Goal: Task Accomplishment & Management: Use online tool/utility

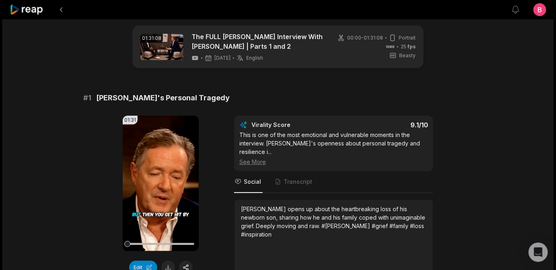
click at [220, 157] on div "01:31 Your browser does not support mp4 format. Edit Virality Score 9.1 /10 Thi…" at bounding box center [277, 199] width 389 height 169
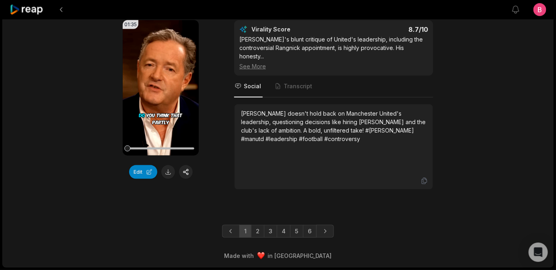
scroll to position [2546, 0]
click at [313, 227] on link "6" at bounding box center [310, 231] width 14 height 13
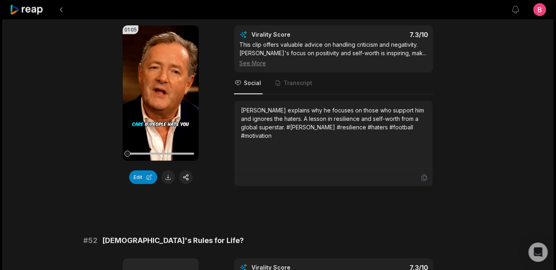
scroll to position [82, 0]
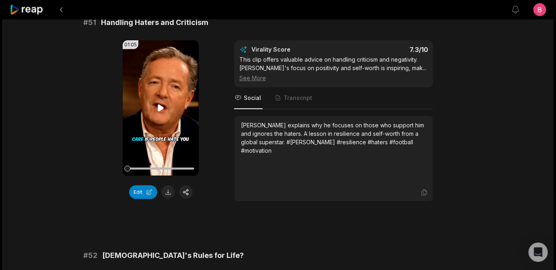
click at [160, 111] on icon at bounding box center [161, 107] width 6 height 7
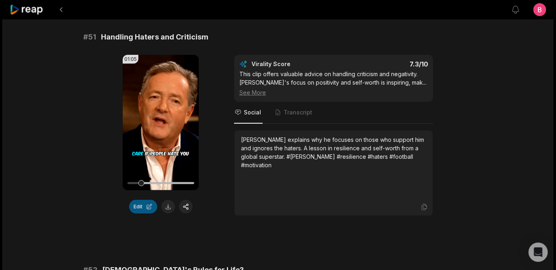
click at [144, 213] on button "Edit" at bounding box center [143, 207] width 28 height 14
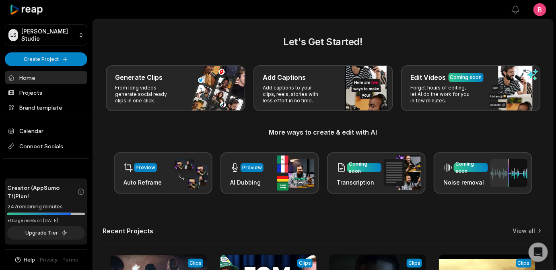
click at [123, 47] on h2 "Let's Get Started!" at bounding box center [323, 42] width 441 height 14
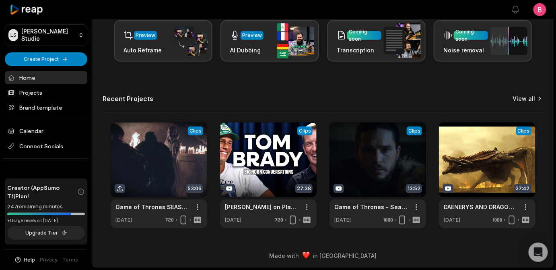
click at [513, 103] on link "View all" at bounding box center [524, 99] width 23 height 8
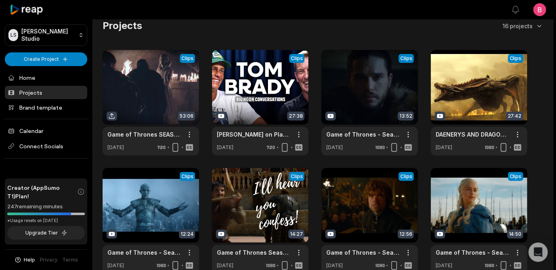
scroll to position [235, 0]
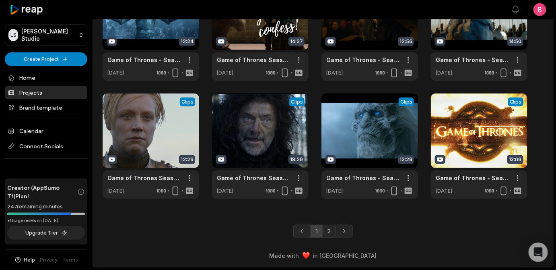
click at [328, 225] on link "2" at bounding box center [328, 231] width 13 height 13
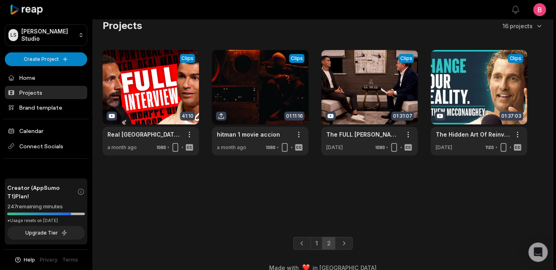
scroll to position [30, 0]
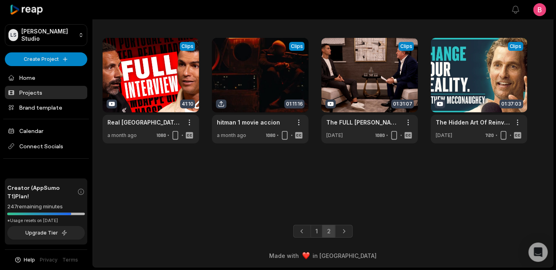
click at [426, 225] on div "1 2" at bounding box center [323, 231] width 460 height 13
click at [314, 225] on link "1" at bounding box center [317, 231] width 12 height 13
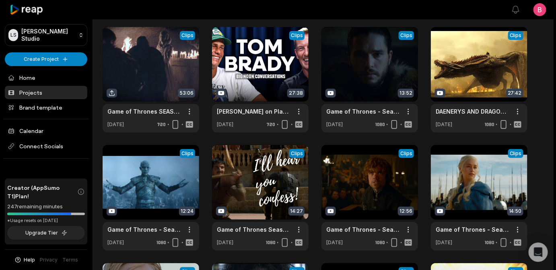
scroll to position [235, 0]
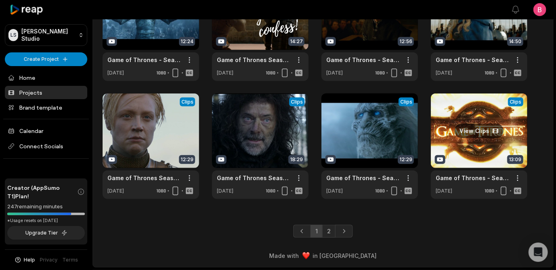
click at [478, 121] on link at bounding box center [479, 145] width 97 height 105
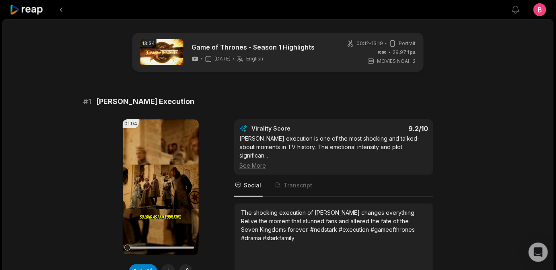
click at [88, 107] on span "# 1" at bounding box center [87, 101] width 8 height 11
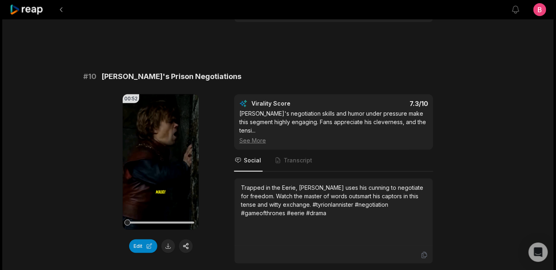
scroll to position [2192, 0]
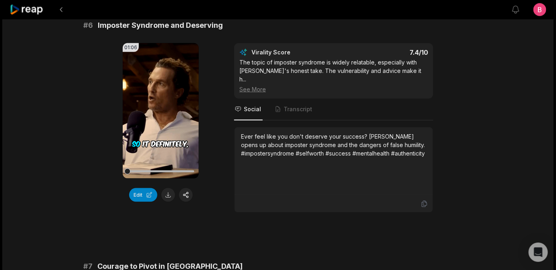
scroll to position [2534, 0]
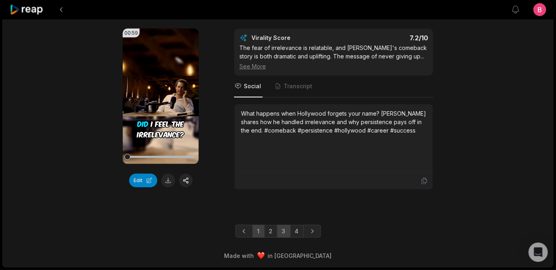
click at [284, 225] on link "3" at bounding box center [283, 231] width 13 height 13
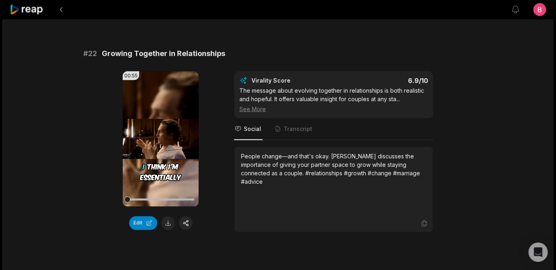
scroll to position [390, 0]
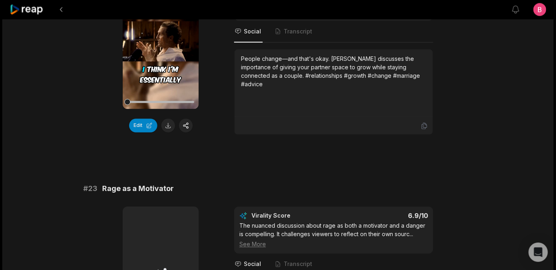
click at [216, 135] on div "00:55 Your browser does not support mp4 format. Edit Virality Score 6.9 /10 The…" at bounding box center [277, 54] width 389 height 161
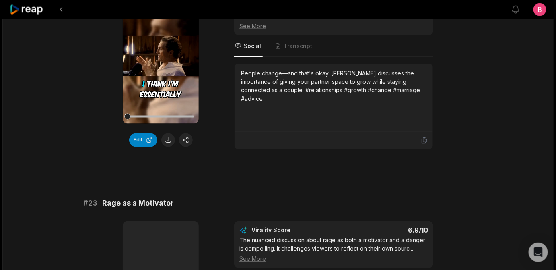
scroll to position [361, 0]
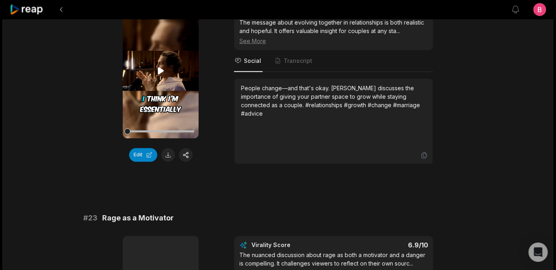
click at [160, 76] on icon at bounding box center [161, 71] width 10 height 10
click at [162, 73] on icon at bounding box center [160, 70] width 3 height 5
click at [145, 162] on button "Edit" at bounding box center [143, 155] width 28 height 14
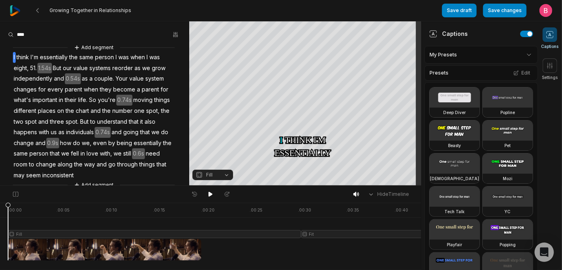
drag, startPoint x: 286, startPoint y: 201, endPoint x: 96, endPoint y: 249, distance: 195.6
click at [286, 201] on div "Hide Timeline" at bounding box center [210, 193] width 421 height 17
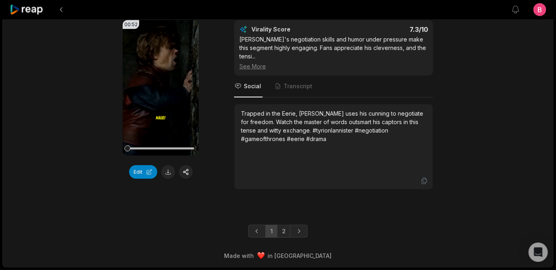
scroll to position [2192, 0]
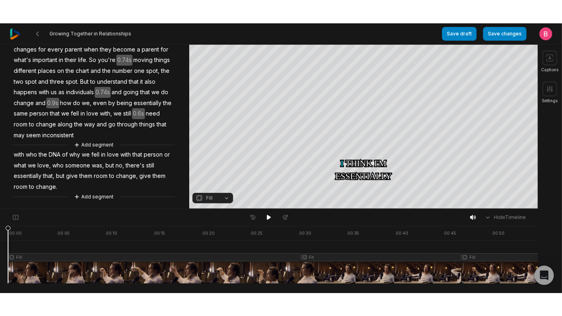
scroll to position [183, 0]
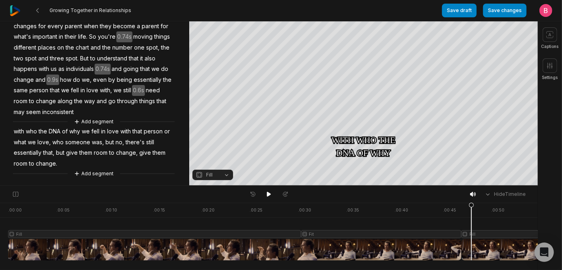
click at [473, 255] on div at bounding box center [275, 231] width 534 height 58
click at [21, 126] on span "with" at bounding box center [19, 131] width 12 height 11
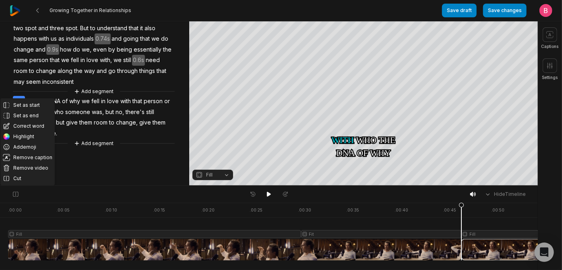
click at [227, 177] on button "Fill" at bounding box center [212, 174] width 41 height 10
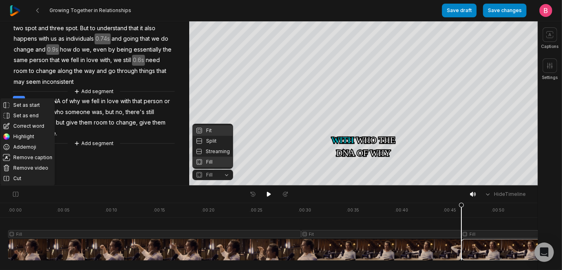
click at [217, 125] on div "Fit" at bounding box center [212, 130] width 41 height 10
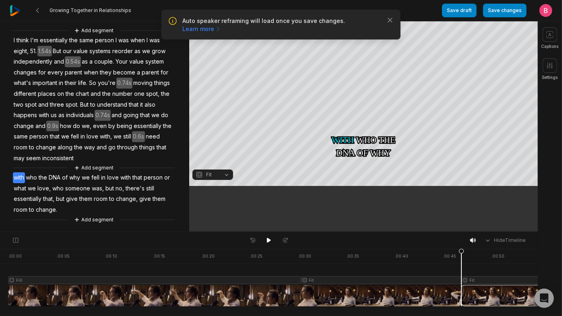
scroll to position [136, 0]
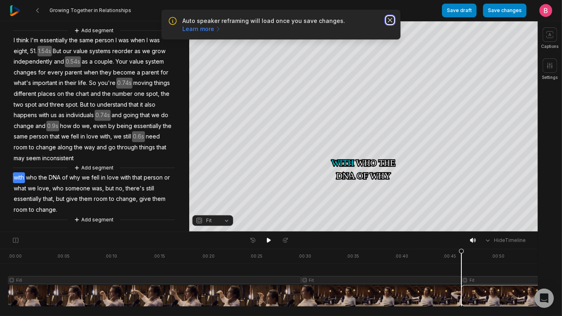
click at [388, 22] on icon "button" at bounding box center [390, 20] width 4 height 4
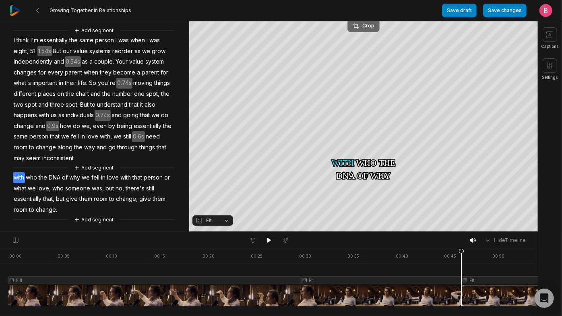
click at [361, 26] on div "Crop" at bounding box center [363, 25] width 22 height 7
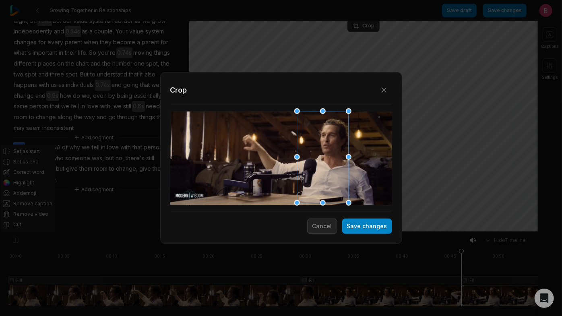
drag, startPoint x: 276, startPoint y: 145, endPoint x: 318, endPoint y: 151, distance: 41.9
click at [323, 151] on div at bounding box center [320, 157] width 52 height 92
click at [315, 151] on div at bounding box center [323, 157] width 52 height 92
click at [358, 226] on button "Save changes" at bounding box center [367, 225] width 50 height 15
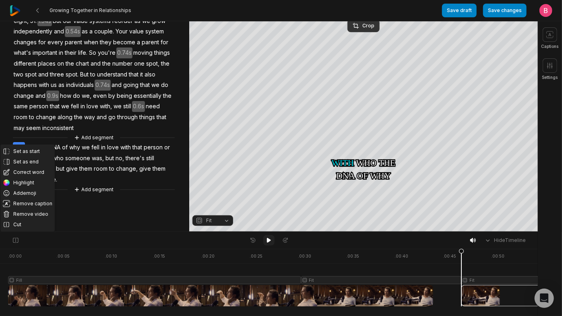
click at [269, 243] on icon at bounding box center [269, 240] width 6 height 6
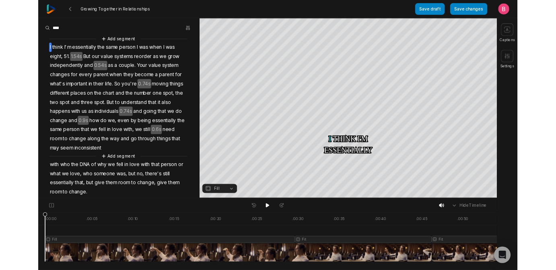
scroll to position [0, 0]
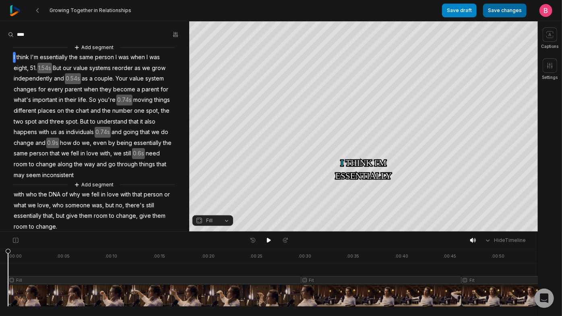
click at [494, 8] on button "Save changes" at bounding box center [504, 11] width 43 height 14
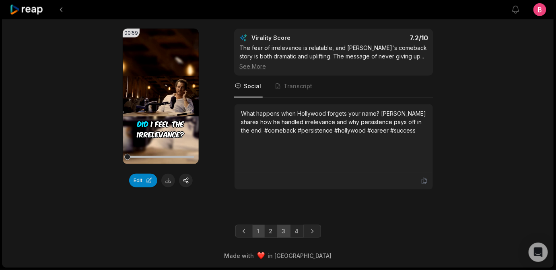
click at [290, 225] on link "3" at bounding box center [283, 231] width 13 height 13
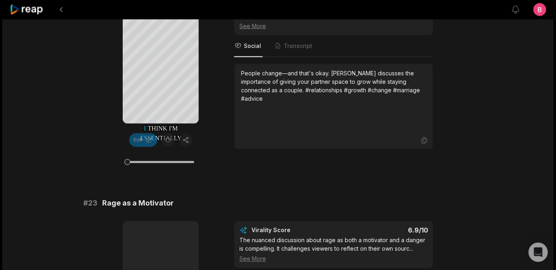
scroll to position [278, 0]
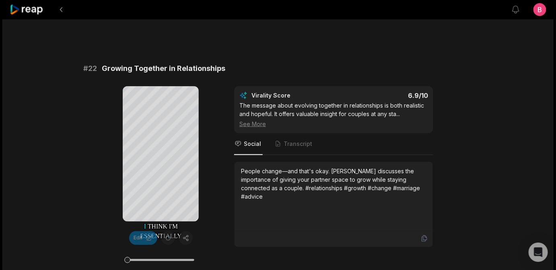
click at [226, 199] on div "Your browser does not support mp4 format. I I think think I'm I'm essentially e…" at bounding box center [277, 166] width 389 height 161
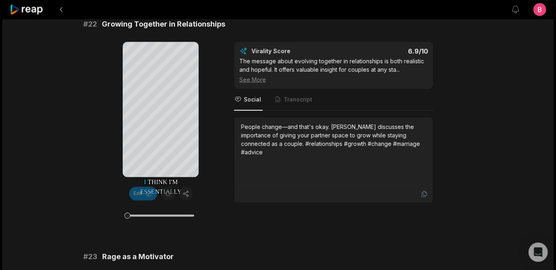
scroll to position [336, 0]
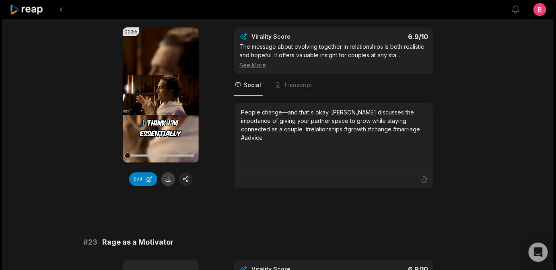
click at [171, 186] on button at bounding box center [168, 179] width 14 height 14
drag, startPoint x: 271, startPoint y: 53, endPoint x: 105, endPoint y: 51, distance: 165.8
click at [105, 15] on div "# 22 Growing Together in Relationships" at bounding box center [277, 9] width 389 height 11
copy span "Growing Together in Relationships"
click at [456, 188] on div "00:55 Your browser does not support mp4 format. Edit Virality Score 6.9 /10 The…" at bounding box center [277, 107] width 389 height 161
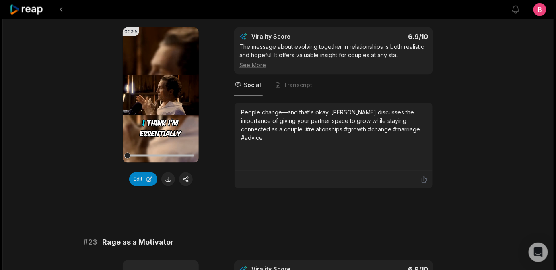
click at [472, 127] on div "00:55 Your browser does not support mp4 format. Edit Virality Score 6.9 /10 The…" at bounding box center [277, 107] width 389 height 161
drag, startPoint x: 348, startPoint y: 186, endPoint x: 242, endPoint y: 187, distance: 105.4
click at [242, 171] on div "People change—and that's okay. McConaughey discusses the importance of giving y…" at bounding box center [334, 137] width 198 height 68
copy div "People change—and that's okay"
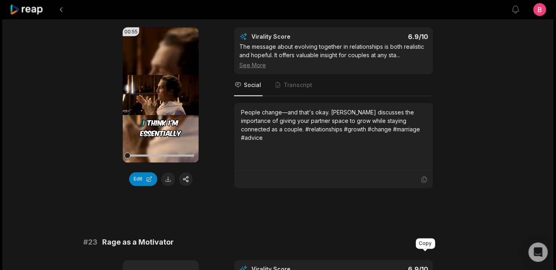
click at [423, 183] on icon at bounding box center [424, 179] width 7 height 7
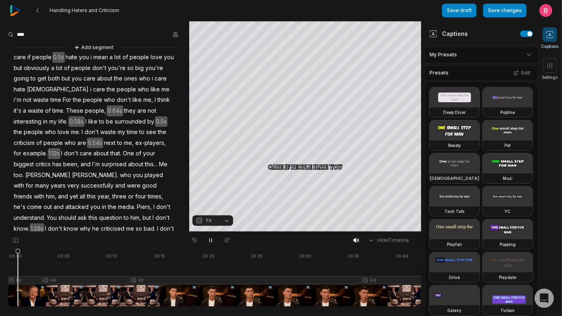
click at [543, 39] on span at bounding box center [549, 34] width 14 height 14
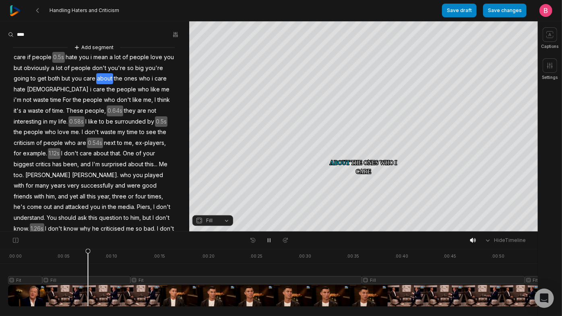
click at [229, 223] on button "Fill" at bounding box center [212, 220] width 41 height 10
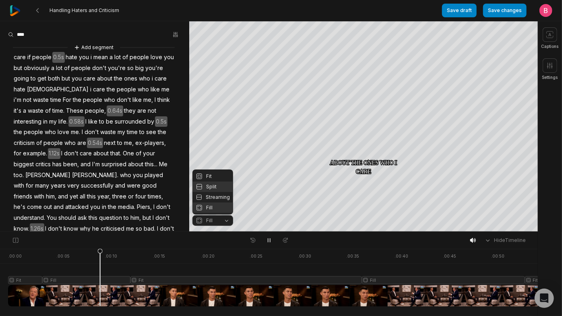
click at [220, 181] on div "Split" at bounding box center [212, 186] width 41 height 10
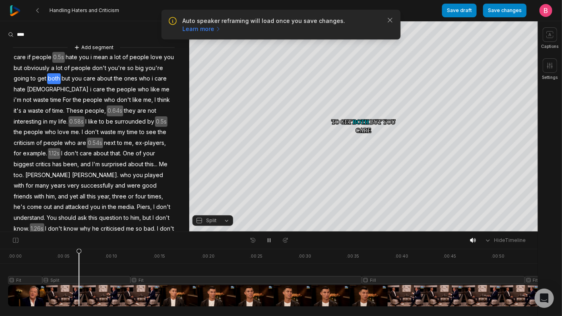
click at [81, 293] on div at bounding box center [322, 278] width 628 height 58
click at [49, 295] on div at bounding box center [322, 278] width 628 height 58
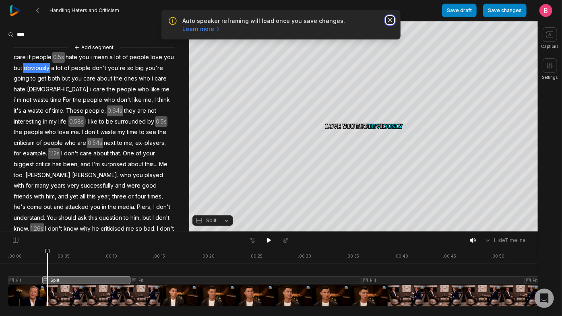
drag, startPoint x: 391, startPoint y: 26, endPoint x: 387, endPoint y: 30, distance: 6.0
click at [391, 24] on icon "button" at bounding box center [390, 20] width 8 height 8
click at [98, 292] on div at bounding box center [322, 278] width 628 height 58
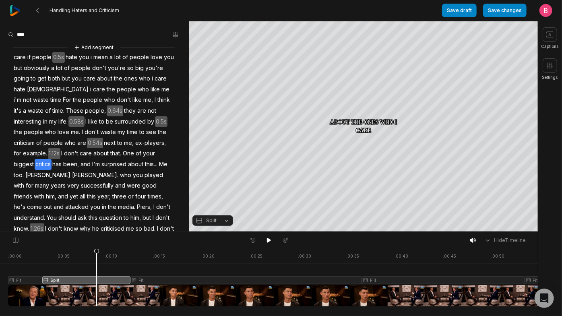
click at [99, 291] on div at bounding box center [322, 278] width 628 height 58
click at [269, 242] on icon at bounding box center [269, 240] width 4 height 5
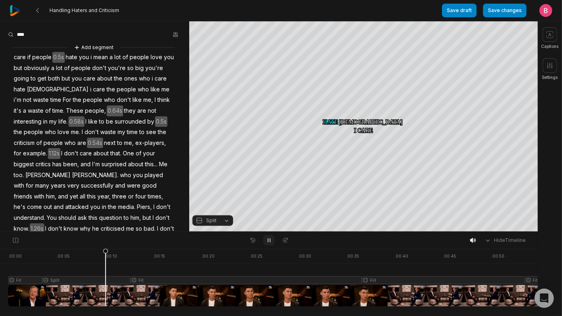
click at [269, 242] on icon at bounding box center [269, 240] width 6 height 6
click at [84, 293] on div at bounding box center [322, 278] width 628 height 58
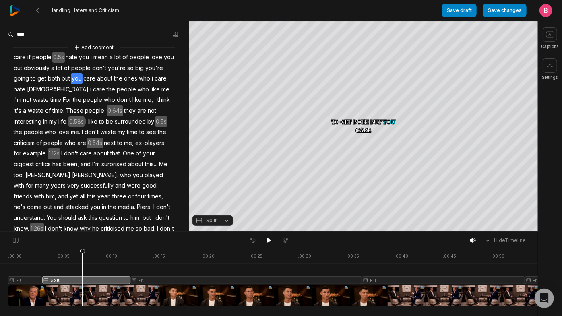
click at [62, 294] on div at bounding box center [322, 278] width 628 height 58
click at [54, 295] on div at bounding box center [322, 278] width 628 height 58
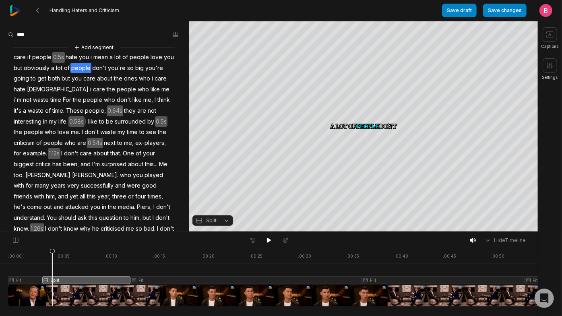
click at [120, 292] on div at bounding box center [322, 278] width 628 height 58
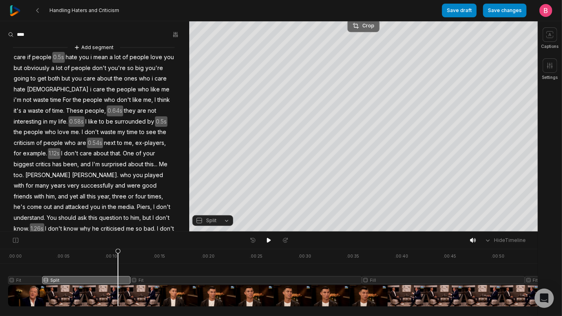
click at [364, 25] on div "Crop" at bounding box center [363, 25] width 22 height 7
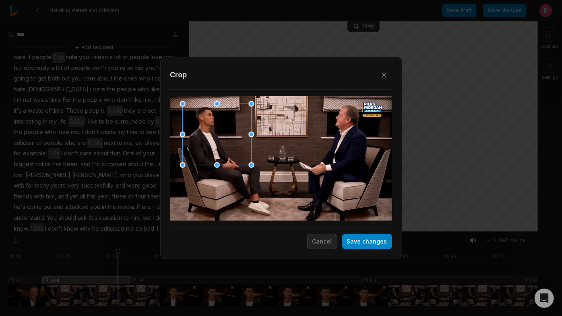
drag, startPoint x: 259, startPoint y: 154, endPoint x: 195, endPoint y: 131, distance: 68.2
click at [195, 131] on div at bounding box center [214, 134] width 69 height 61
drag, startPoint x: 250, startPoint y: 165, endPoint x: 261, endPoint y: 177, distance: 16.2
click at [261, 177] on div at bounding box center [264, 176] width 6 height 6
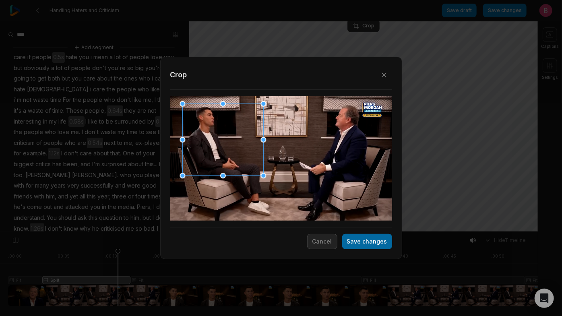
click at [363, 247] on button "Save changes" at bounding box center [367, 241] width 50 height 15
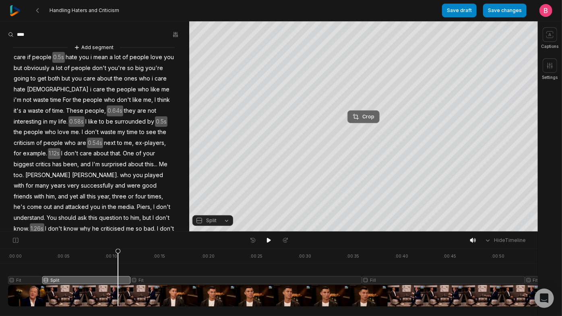
click at [364, 113] on div "Crop" at bounding box center [363, 116] width 22 height 7
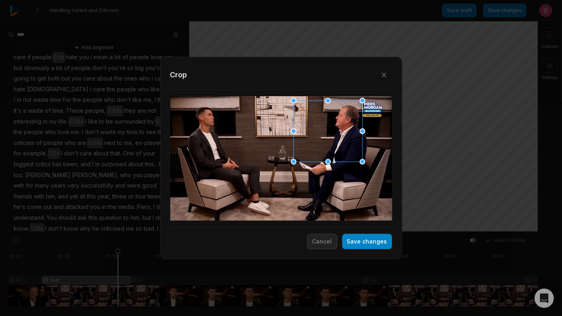
drag, startPoint x: 295, startPoint y: 146, endPoint x: 342, endPoint y: 120, distance: 53.3
click at [342, 120] on div at bounding box center [325, 131] width 69 height 61
click at [361, 245] on button "Save changes" at bounding box center [367, 241] width 50 height 15
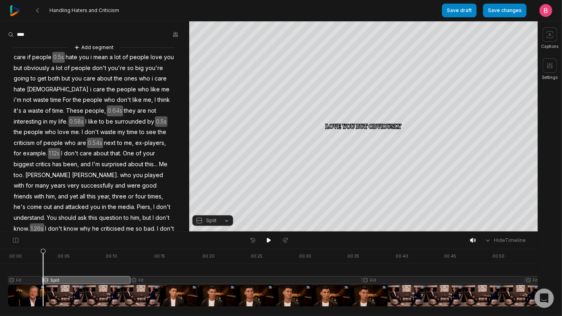
click at [45, 276] on div at bounding box center [322, 278] width 628 height 58
click at [268, 243] on icon at bounding box center [269, 240] width 6 height 6
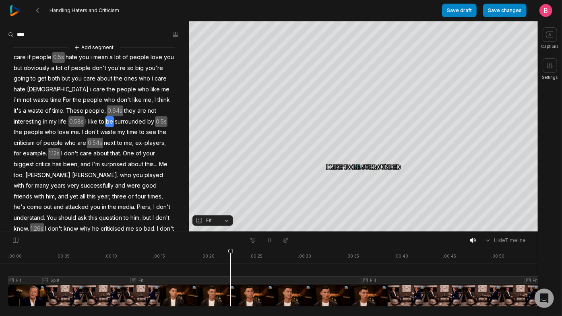
scroll to position [152, 0]
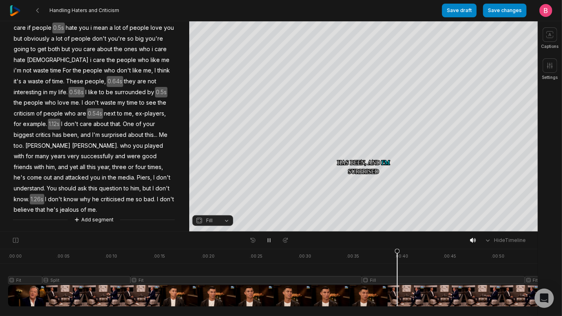
click at [373, 296] on div at bounding box center [322, 278] width 628 height 58
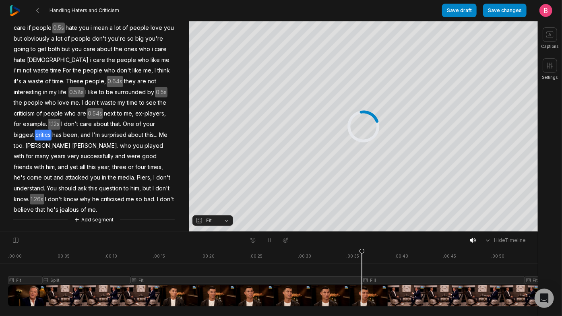
click at [364, 297] on div at bounding box center [322, 278] width 628 height 58
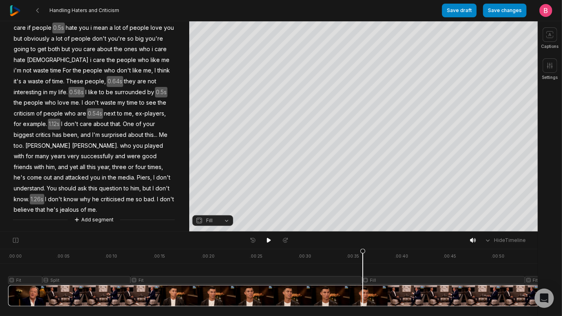
click at [224, 223] on button "Fill" at bounding box center [212, 220] width 41 height 10
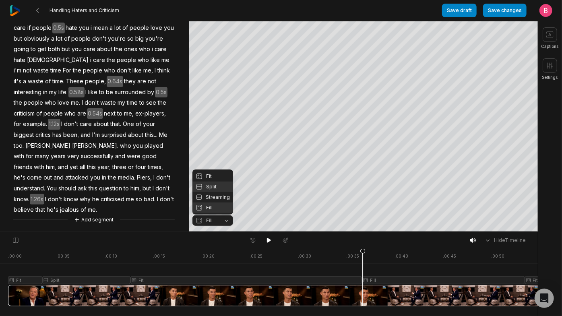
click at [216, 183] on div "Split" at bounding box center [212, 186] width 41 height 10
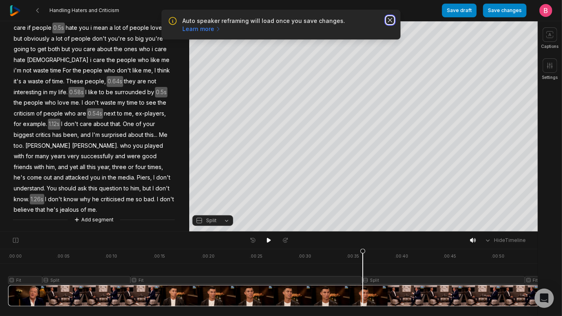
click at [386, 23] on icon "button" at bounding box center [390, 20] width 8 height 8
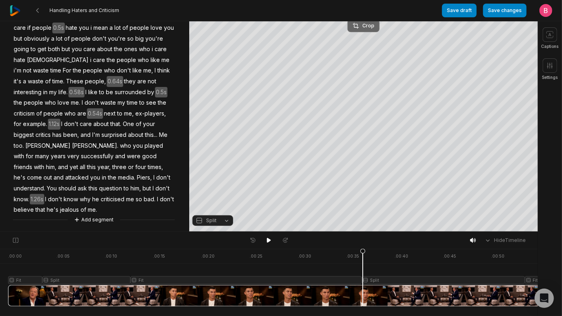
click at [359, 25] on div "Crop" at bounding box center [363, 25] width 22 height 7
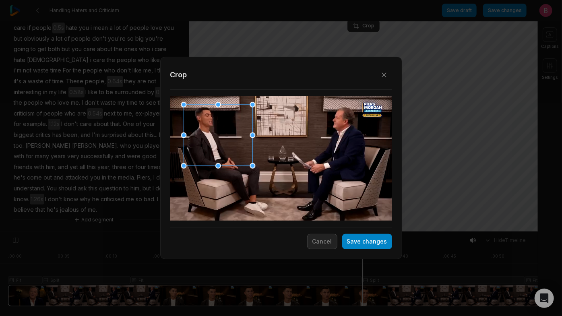
drag, startPoint x: 283, startPoint y: 150, endPoint x: 220, endPoint y: 128, distance: 66.8
click at [220, 128] on div at bounding box center [215, 135] width 69 height 61
click at [356, 248] on button "Save changes" at bounding box center [367, 241] width 50 height 15
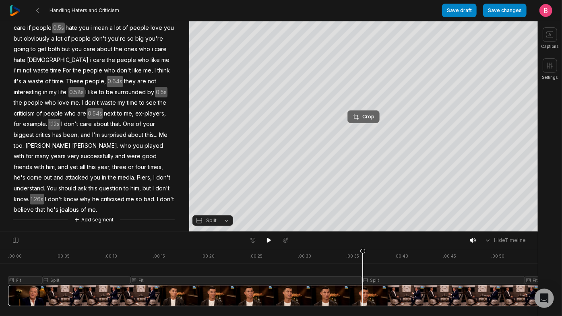
click at [367, 116] on div "Crop" at bounding box center [363, 116] width 22 height 7
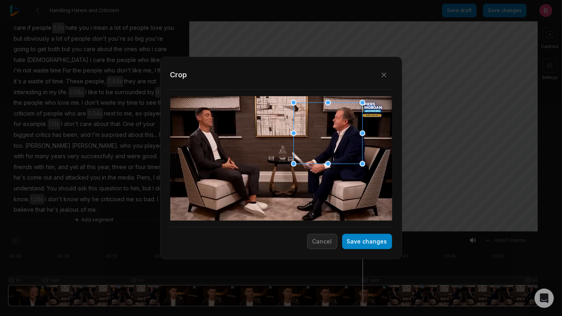
drag, startPoint x: 290, startPoint y: 177, endPoint x: 337, endPoint y: 153, distance: 52.4
click at [337, 153] on div at bounding box center [325, 133] width 69 height 61
click at [351, 248] on button "Save changes" at bounding box center [367, 241] width 50 height 15
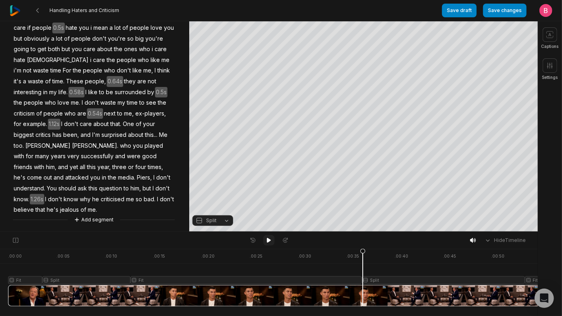
click at [267, 242] on icon at bounding box center [269, 240] width 4 height 5
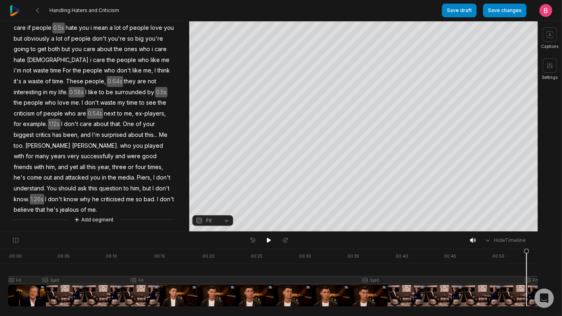
click at [529, 290] on div at bounding box center [322, 278] width 628 height 58
click at [269, 245] on button at bounding box center [268, 240] width 11 height 10
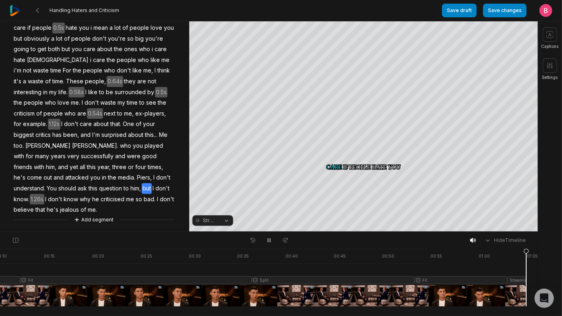
click at [534, 270] on div ". 00:00 . 00:05 . 00:10 . 00:15 . 00:20 . 00:25 . 00:30 . 00:35 . 00:40 . 00:45…" at bounding box center [269, 282] width 538 height 67
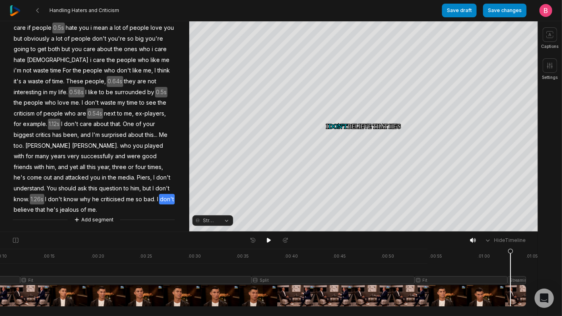
click at [510, 286] on div at bounding box center [212, 278] width 628 height 58
click at [225, 219] on button "Streaming" at bounding box center [212, 220] width 41 height 10
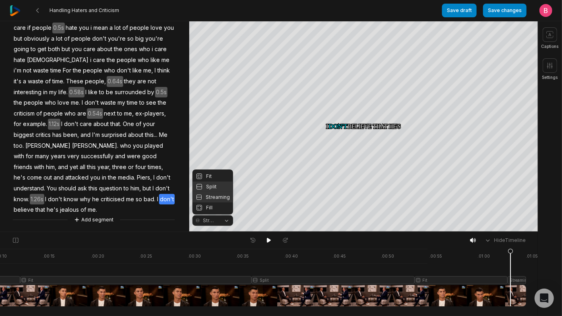
click at [217, 181] on div "Split" at bounding box center [212, 186] width 41 height 10
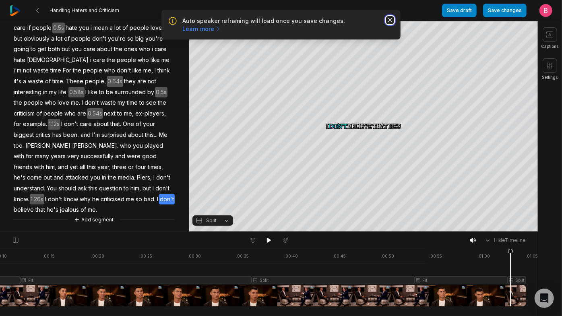
click at [390, 24] on icon "button" at bounding box center [390, 20] width 8 height 8
click at [387, 24] on icon "button" at bounding box center [390, 20] width 8 height 8
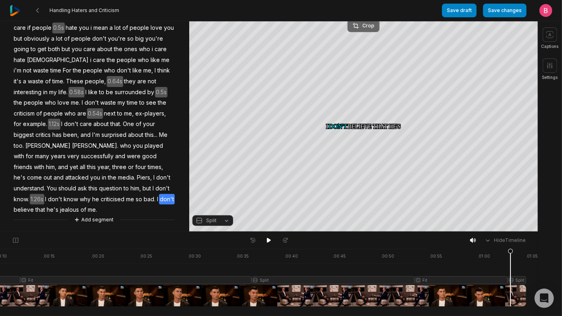
click at [358, 26] on div "Crop" at bounding box center [363, 25] width 22 height 7
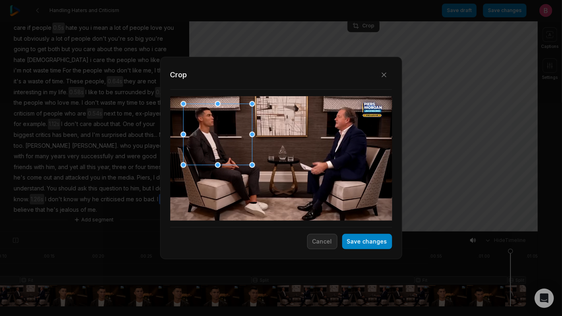
drag, startPoint x: 286, startPoint y: 173, endPoint x: 223, endPoint y: 150, distance: 67.4
click at [223, 150] on div at bounding box center [215, 134] width 69 height 61
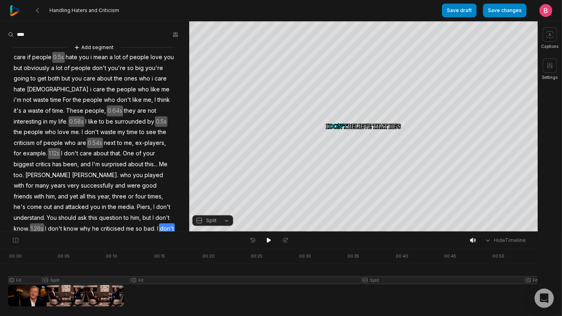
scroll to position [152, 0]
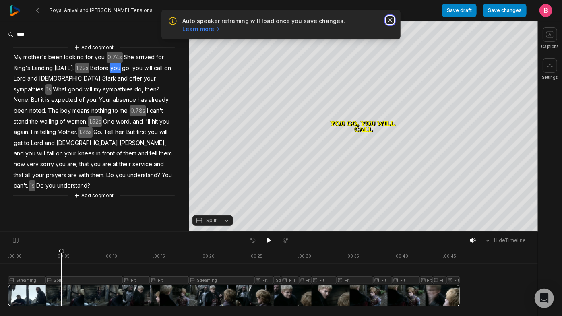
click at [389, 21] on icon "button" at bounding box center [390, 20] width 8 height 8
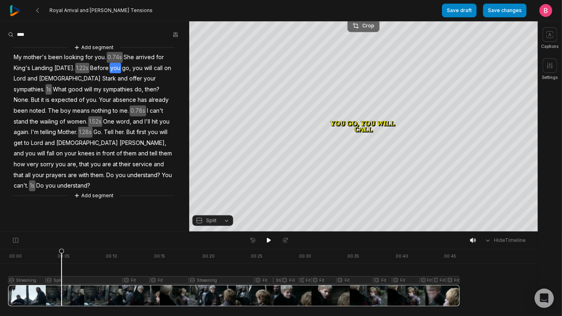
click at [359, 25] on div "Crop" at bounding box center [363, 25] width 22 height 7
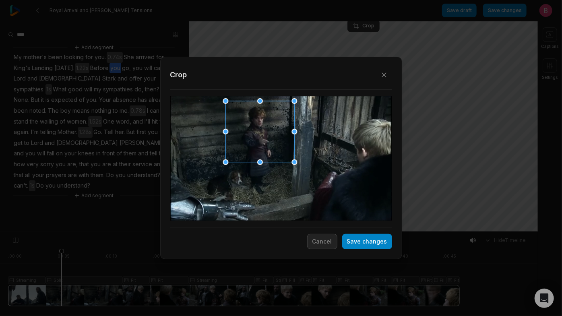
drag, startPoint x: 278, startPoint y: 141, endPoint x: 256, endPoint y: 116, distance: 33.1
click at [256, 116] on div at bounding box center [257, 131] width 69 height 61
click at [342, 242] on button "Save changes" at bounding box center [367, 241] width 50 height 15
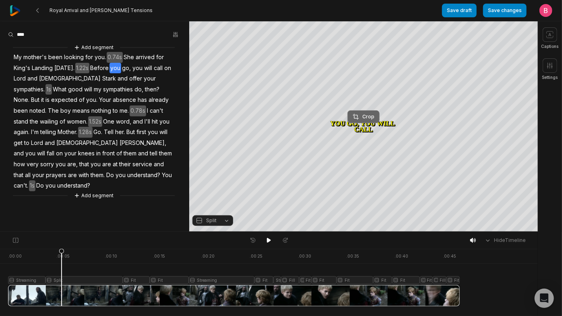
click at [362, 113] on div "Crop" at bounding box center [363, 116] width 22 height 7
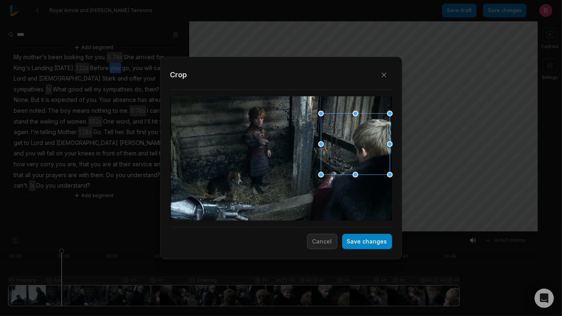
drag, startPoint x: 263, startPoint y: 164, endPoint x: 341, endPoint y: 151, distance: 79.2
click at [341, 151] on div at bounding box center [352, 144] width 69 height 61
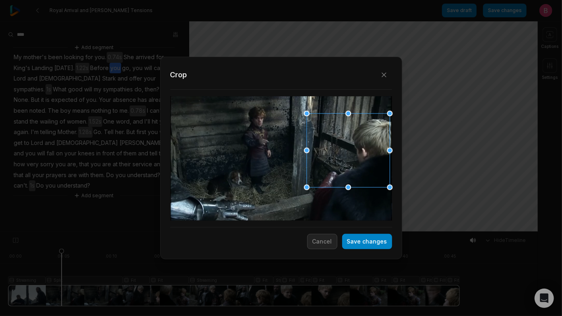
drag, startPoint x: 321, startPoint y: 174, endPoint x: 313, endPoint y: 194, distance: 21.3
click at [313, 232] on div "Close Crop Save changes Cancel" at bounding box center [281, 232] width 562 height 0
click at [350, 247] on button "Save changes" at bounding box center [367, 241] width 50 height 15
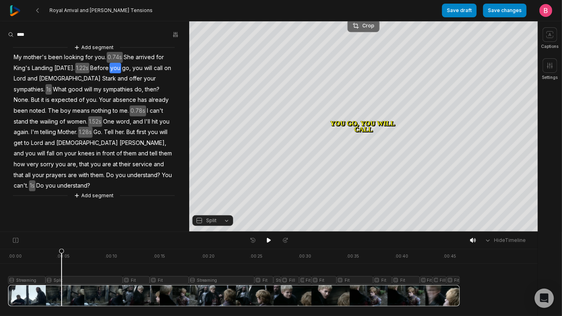
click at [360, 29] on div "Crop" at bounding box center [363, 25] width 22 height 7
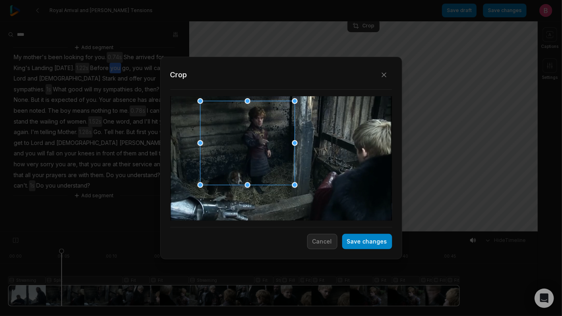
drag, startPoint x: 225, startPoint y: 164, endPoint x: 220, endPoint y: 210, distance: 45.8
click at [220, 232] on div "Close Crop Save changes Cancel" at bounding box center [281, 232] width 562 height 0
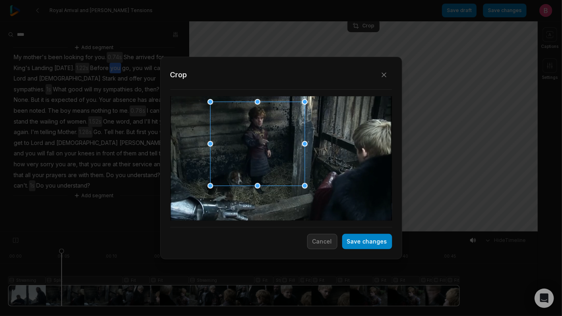
drag, startPoint x: 242, startPoint y: 182, endPoint x: 252, endPoint y: 183, distance: 10.1
click at [252, 183] on div at bounding box center [255, 144] width 95 height 84
click at [345, 245] on button "Save changes" at bounding box center [367, 241] width 50 height 15
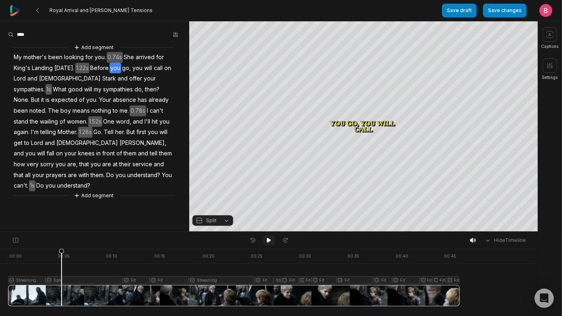
click at [267, 243] on icon at bounding box center [269, 240] width 4 height 5
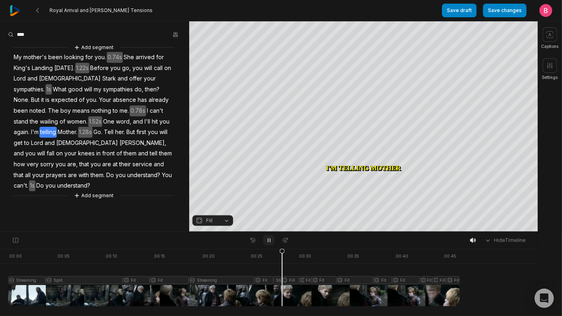
click at [270, 242] on icon at bounding box center [269, 241] width 2 height 4
click at [270, 243] on icon at bounding box center [269, 240] width 4 height 5
click at [270, 242] on icon at bounding box center [269, 241] width 2 height 4
click at [270, 243] on icon at bounding box center [269, 240] width 4 height 5
click at [270, 242] on icon at bounding box center [269, 241] width 2 height 4
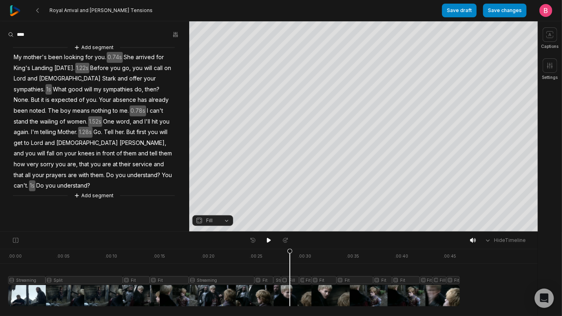
click at [292, 294] on div at bounding box center [233, 278] width 451 height 58
click at [286, 294] on div at bounding box center [233, 278] width 451 height 58
click at [269, 243] on icon at bounding box center [269, 240] width 6 height 6
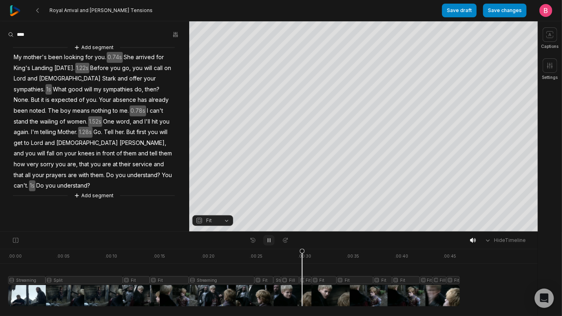
click at [269, 243] on icon at bounding box center [269, 240] width 6 height 6
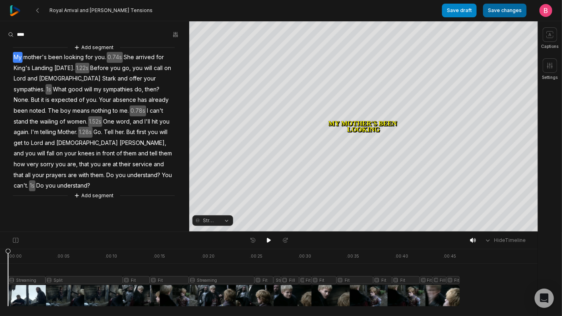
click at [483, 10] on button "Save changes" at bounding box center [504, 11] width 43 height 14
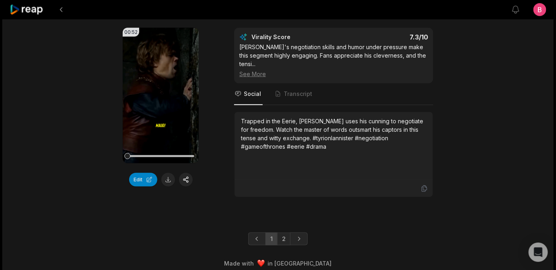
scroll to position [2146, 0]
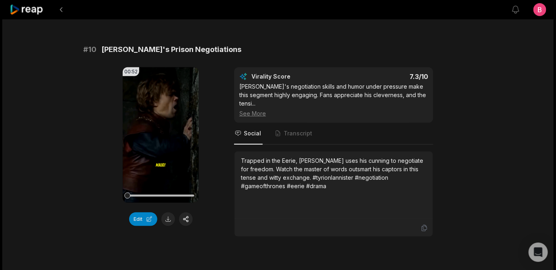
scroll to position [2219, 0]
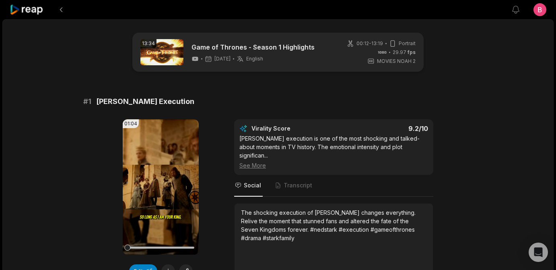
scroll to position [2219, 0]
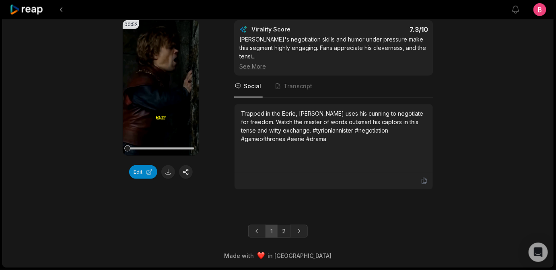
scroll to position [2460, 0]
drag, startPoint x: 336, startPoint y: 202, endPoint x: 312, endPoint y: 201, distance: 23.8
click at [312, 143] on div "Trapped in the Eerie, [PERSON_NAME] uses his cunning to negotiate for freedom. …" at bounding box center [333, 126] width 185 height 34
drag, startPoint x: 296, startPoint y: 226, endPoint x: 250, endPoint y: 227, distance: 46.3
click at [250, 143] on div "Trapped in the Eerie, [PERSON_NAME] uses his cunning to negotiate for freedom. …" at bounding box center [333, 126] width 185 height 34
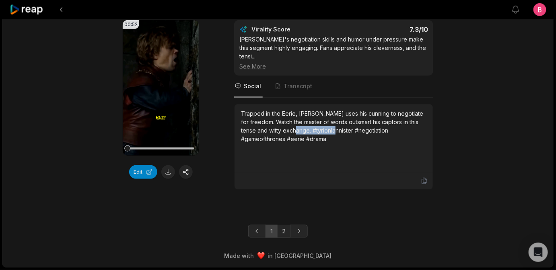
copy div "tyrionlannister"
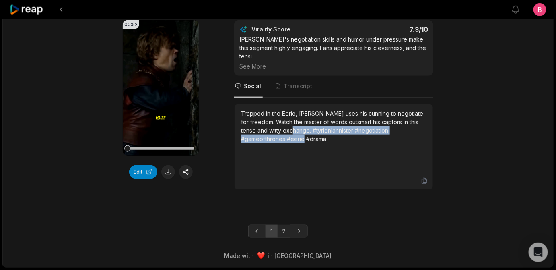
drag, startPoint x: 276, startPoint y: 233, endPoint x: 243, endPoint y: 227, distance: 32.8
click at [243, 172] on div "Trapped in the Eerie, [PERSON_NAME] uses his cunning to negotiate for freedom. …" at bounding box center [334, 138] width 198 height 68
copy div "#tyrionlannister #negotiation #gameofthrones #eerie #drama"
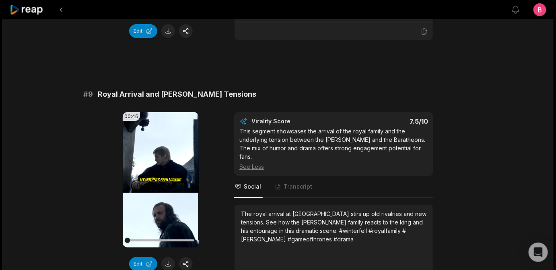
scroll to position [1933, 0]
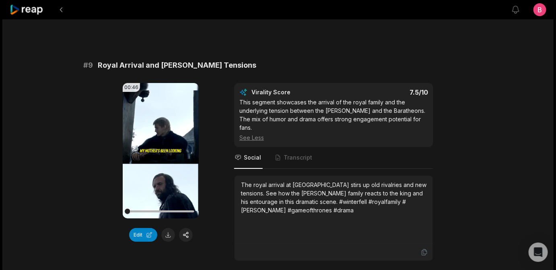
click at [170, 9] on button at bounding box center [168, 2] width 14 height 14
drag, startPoint x: 274, startPoint y: 36, endPoint x: 101, endPoint y: 40, distance: 173.1
copy span "[PERSON_NAME] Identity and Night's Watch"
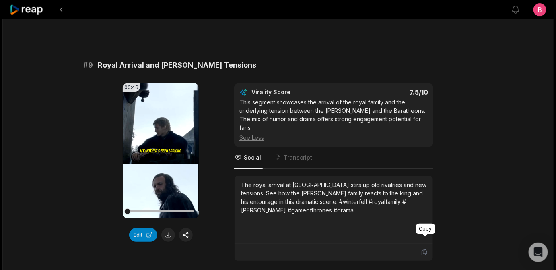
click at [424, 6] on icon at bounding box center [424, 2] width 7 height 7
click at [137, 9] on button "Edit" at bounding box center [143, 2] width 28 height 14
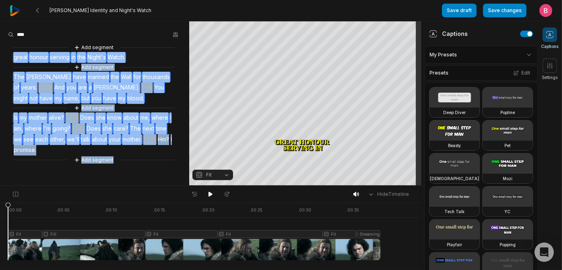
scroll to position [47, 0]
drag, startPoint x: 14, startPoint y: 60, endPoint x: 137, endPoint y: 165, distance: 161.8
click at [137, 164] on div "Add segment great honour serving in the Night's Watch. Add segment The Starks h…" at bounding box center [94, 103] width 189 height 121
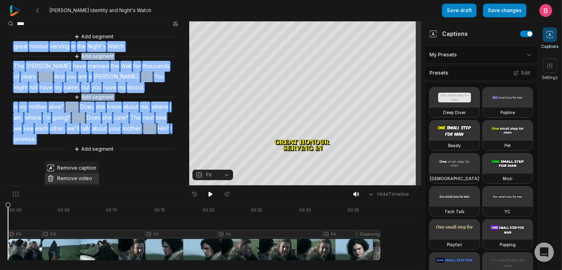
click at [94, 173] on button "Remove video" at bounding box center [72, 178] width 54 height 10
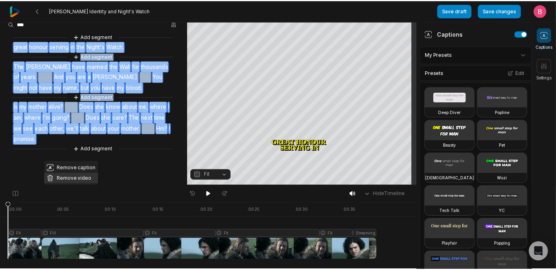
scroll to position [0, 0]
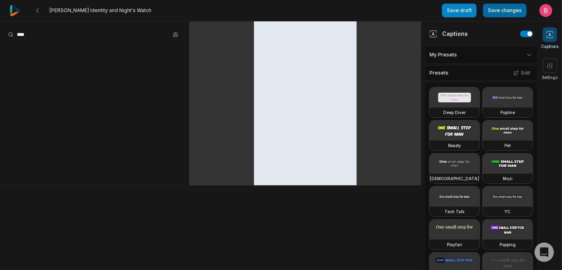
click at [483, 9] on button "Save changes" at bounding box center [504, 11] width 43 height 14
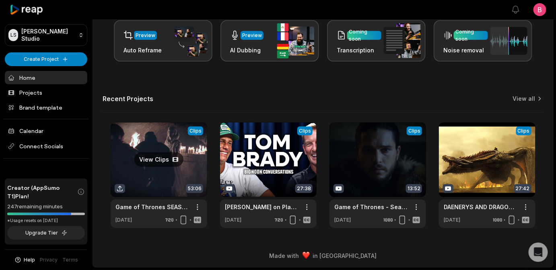
scroll to position [266, 0]
click at [515, 95] on link "View all" at bounding box center [524, 99] width 23 height 8
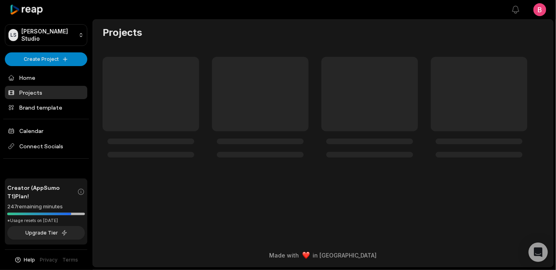
scroll to position [235, 0]
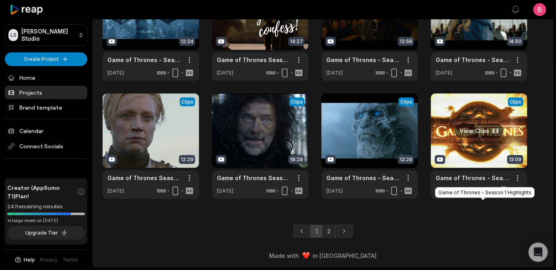
click at [471, 173] on link "Game of Thrones - Season 1 Highlights" at bounding box center [473, 177] width 74 height 8
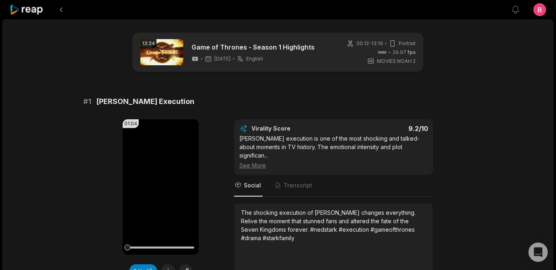
click at [219, 169] on div "01:04 Your browser does not support mp4 format. Edit Virality Score 9.2 /10 Ned…" at bounding box center [277, 203] width 389 height 169
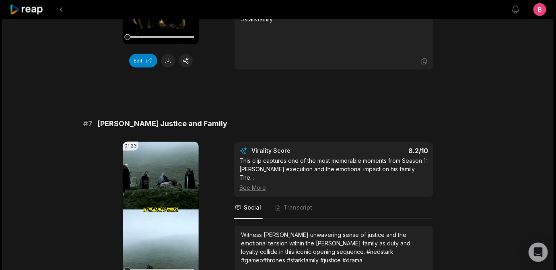
scroll to position [2358, 0]
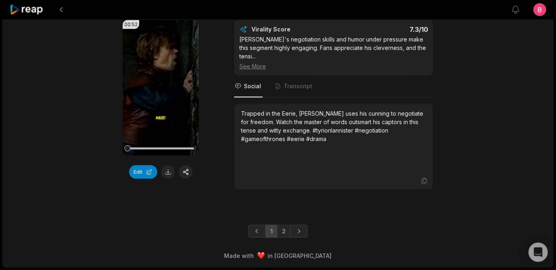
click at [219, 169] on div "00:52 Your browser does not support mp4 format. Edit Virality Score 7.3 /10 Tyr…" at bounding box center [277, 104] width 389 height 169
click at [147, 179] on button "Edit" at bounding box center [143, 172] width 28 height 14
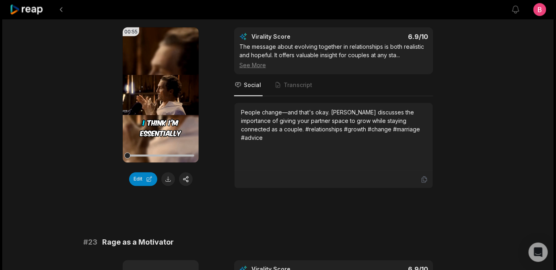
click at [91, 15] on span "# 22" at bounding box center [90, 9] width 14 height 11
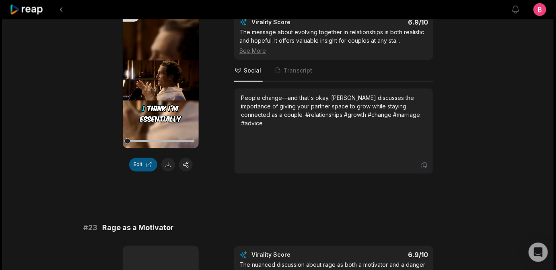
click at [148, 171] on button "Edit" at bounding box center [143, 165] width 28 height 14
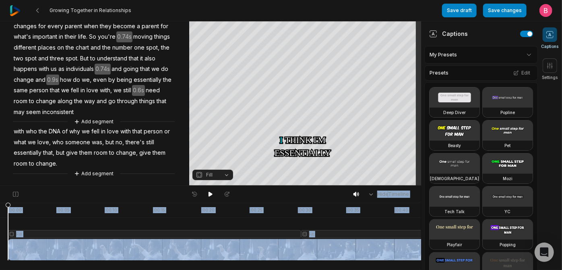
scroll to position [183, 0]
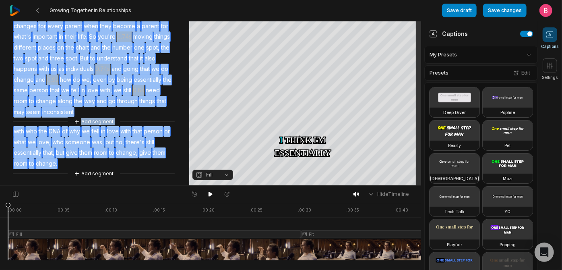
drag, startPoint x: 14, startPoint y: 62, endPoint x: 93, endPoint y: 146, distance: 114.4
click at [149, 163] on div "Add segment I think I'm essentially the same person I was when I was eight, 51.…" at bounding box center [94, 79] width 189 height 198
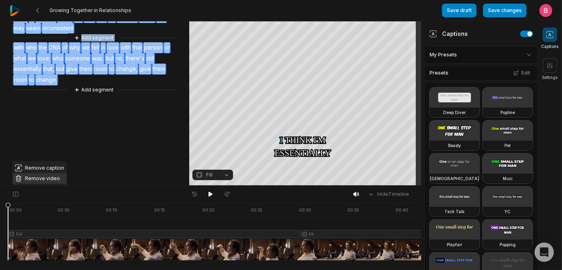
click at [66, 173] on button "Remove video" at bounding box center [39, 178] width 54 height 10
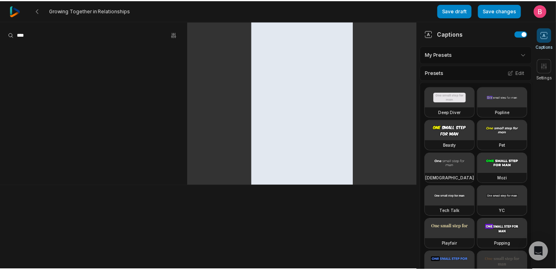
scroll to position [0, 0]
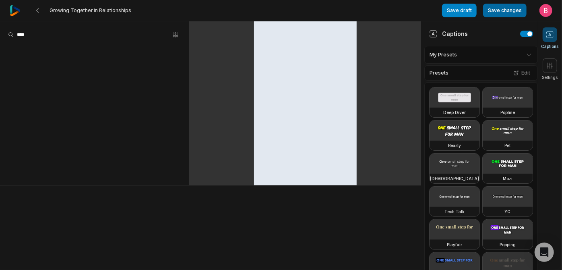
click at [483, 13] on button "Save changes" at bounding box center [504, 11] width 43 height 14
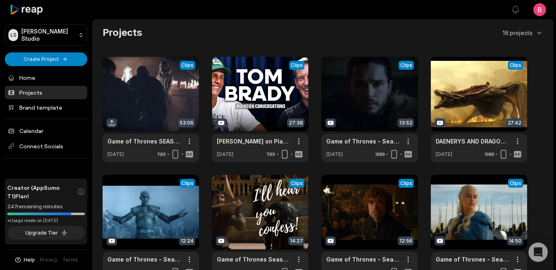
click at [99, 43] on div "Projects 16 projects View Clips Clips 53:06 Game of Thrones SEASON 1 CAP 1 Open…" at bounding box center [323, 212] width 460 height 372
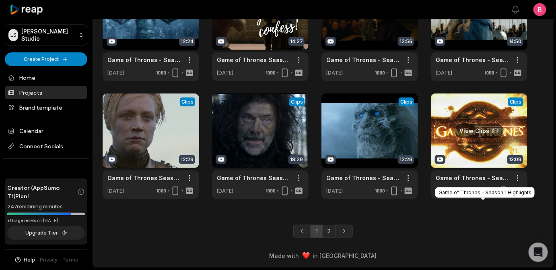
click at [465, 173] on link "Game of Thrones - Season 1 Highlights" at bounding box center [473, 177] width 74 height 8
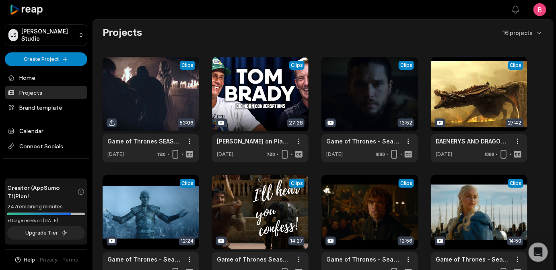
click at [103, 29] on main "Projects 16 projects View Clips Clips 53:06 Game of Thrones SEASON 1 CAP 1 Open…" at bounding box center [323, 209] width 460 height 378
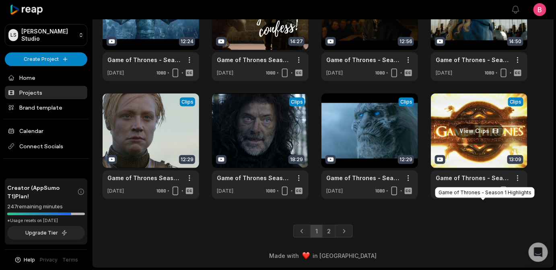
click at [464, 173] on link "Game of Thrones - Season 1 Highlights" at bounding box center [473, 177] width 74 height 8
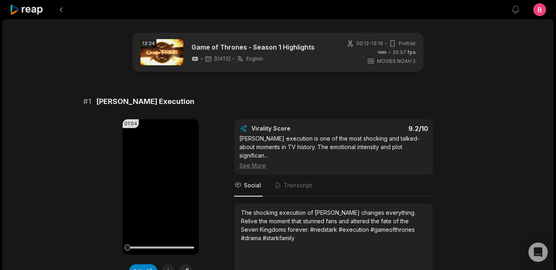
click at [94, 168] on div "01:04 Your browser does not support mp4 format. Edit Virality Score 9.2 /10 Ned…" at bounding box center [277, 203] width 389 height 169
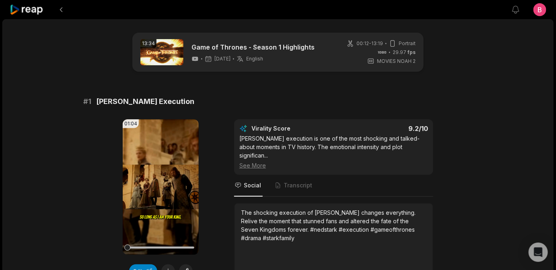
scroll to position [236, 0]
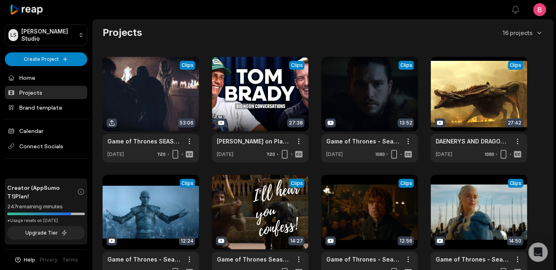
click at [102, 33] on div "Projects 16 projects View Clips Clips 53:06 Game of Thrones SEASON 1 CAP 1 Open…" at bounding box center [323, 212] width 460 height 372
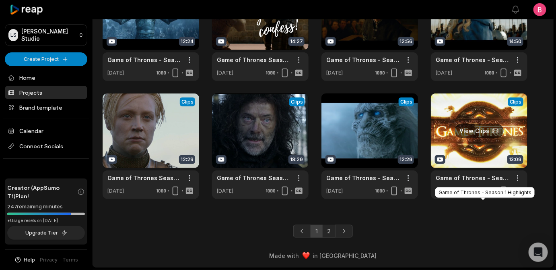
click at [472, 173] on link "Game of Thrones - Season 1 Highlights" at bounding box center [473, 177] width 74 height 8
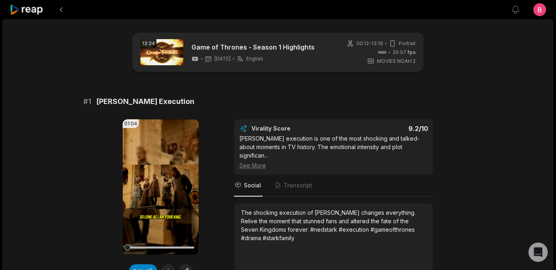
click at [213, 167] on div "01:04 Your browser does not support mp4 format. Edit Virality Score 9.2 /10 Ned…" at bounding box center [277, 203] width 389 height 169
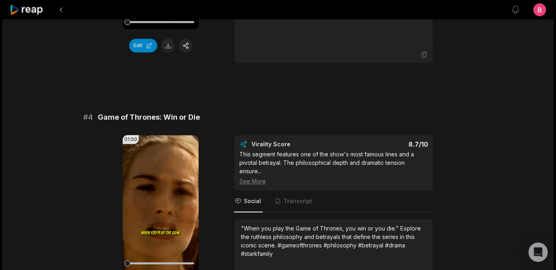
scroll to position [943, 0]
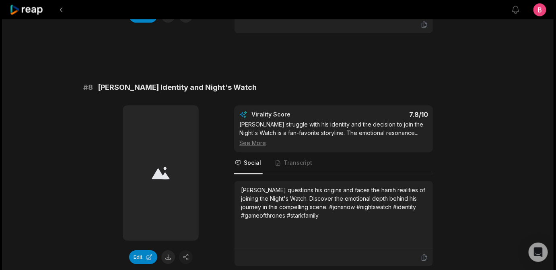
scroll to position [1678, 0]
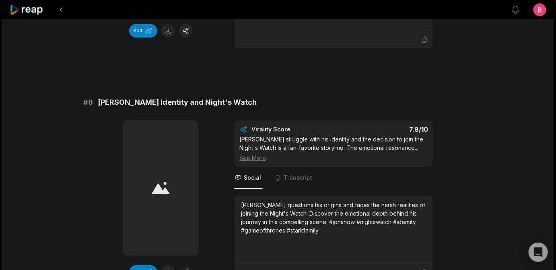
click at [142, 37] on button "Edit" at bounding box center [143, 31] width 28 height 14
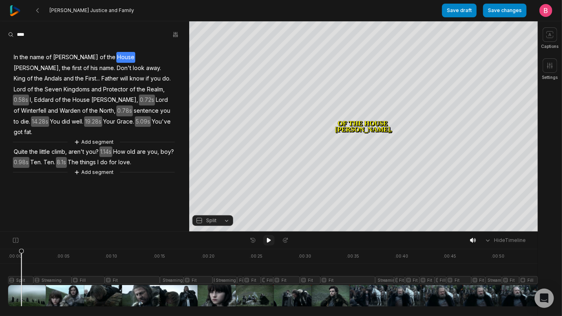
click at [268, 243] on icon at bounding box center [269, 240] width 4 height 5
click at [268, 243] on icon at bounding box center [269, 240] width 6 height 6
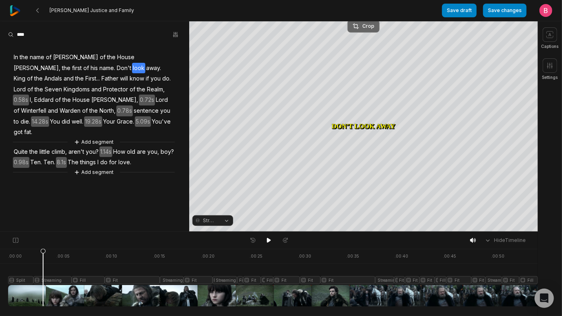
click at [365, 29] on div "Crop" at bounding box center [363, 26] width 22 height 7
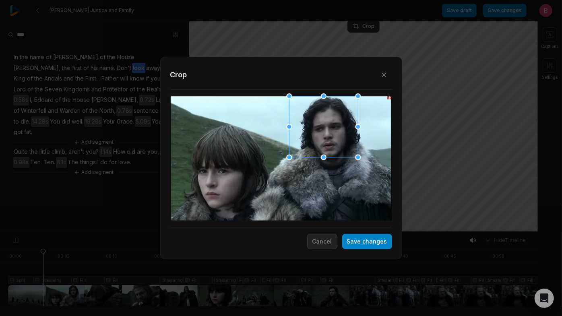
drag, startPoint x: 268, startPoint y: 165, endPoint x: 297, endPoint y: 134, distance: 42.7
click at [297, 134] on div at bounding box center [320, 127] width 69 height 61
drag, startPoint x: 357, startPoint y: 155, endPoint x: 367, endPoint y: 184, distance: 30.5
click at [368, 184] on div at bounding box center [370, 186] width 6 height 6
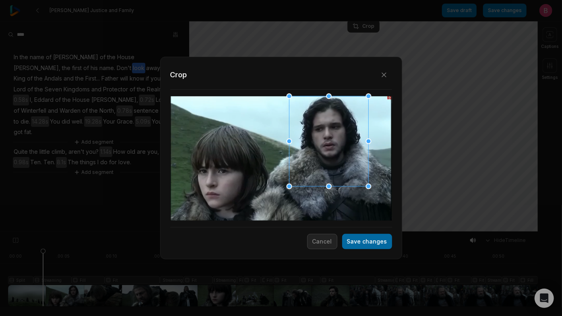
click at [361, 242] on button "Save changes" at bounding box center [367, 241] width 50 height 15
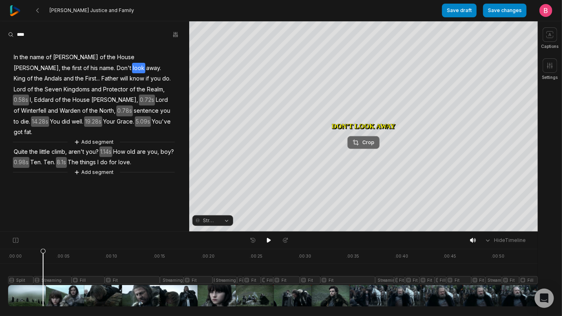
click at [367, 144] on div "Crop" at bounding box center [363, 142] width 22 height 7
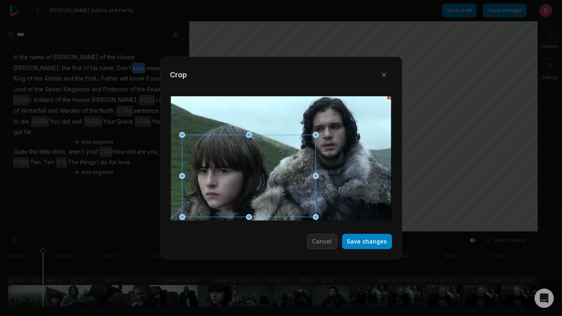
drag, startPoint x: 248, startPoint y: 179, endPoint x: 157, endPoint y: 247, distance: 113.9
click at [155, 232] on div "Close Crop Save changes Cancel" at bounding box center [281, 232] width 562 height 0
drag, startPoint x: 275, startPoint y: 186, endPoint x: 259, endPoint y: 189, distance: 15.9
click at [259, 189] on div at bounding box center [237, 177] width 134 height 82
drag, startPoint x: 305, startPoint y: 216, endPoint x: 295, endPoint y: 218, distance: 10.3
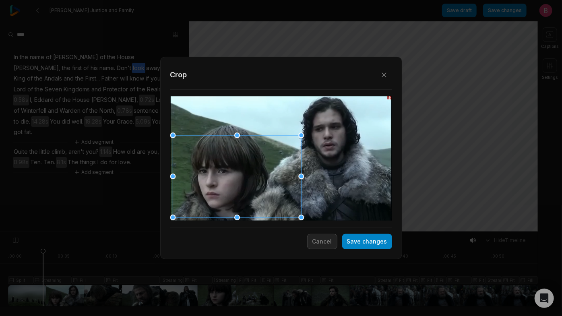
click at [295, 232] on div "Close Crop Save changes Cancel" at bounding box center [281, 232] width 562 height 0
click at [351, 240] on button "Save changes" at bounding box center [367, 241] width 50 height 15
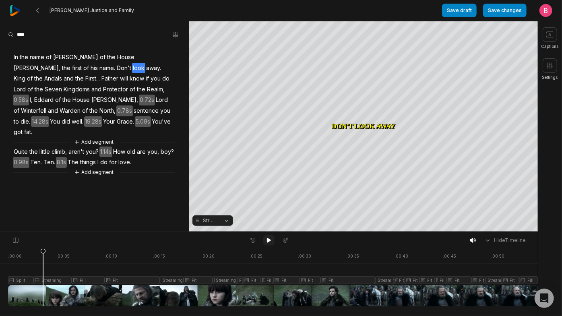
click at [269, 241] on icon at bounding box center [269, 240] width 6 height 6
click at [232, 293] on div at bounding box center [409, 278] width 802 height 58
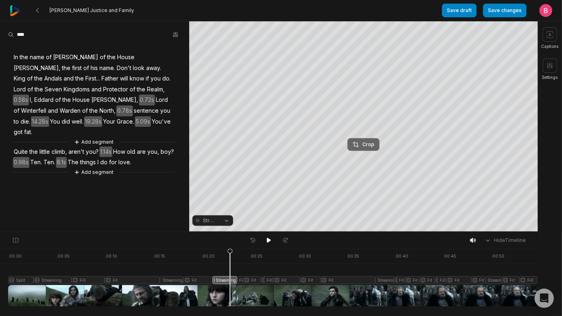
click at [361, 142] on div "Crop" at bounding box center [363, 144] width 22 height 7
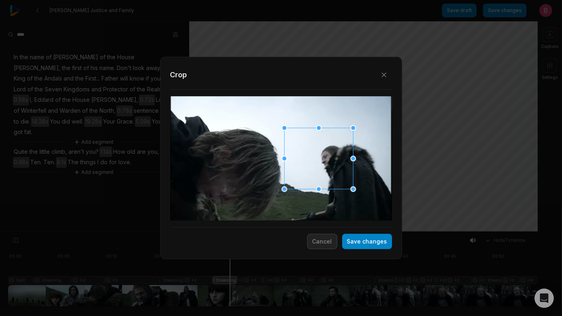
drag, startPoint x: 284, startPoint y: 175, endPoint x: 322, endPoint y: 177, distance: 37.4
click at [322, 177] on div at bounding box center [316, 158] width 69 height 61
drag, startPoint x: 284, startPoint y: 129, endPoint x: 236, endPoint y: 90, distance: 61.5
click at [236, 232] on div "Close Crop Save changes Cancel" at bounding box center [281, 232] width 562 height 0
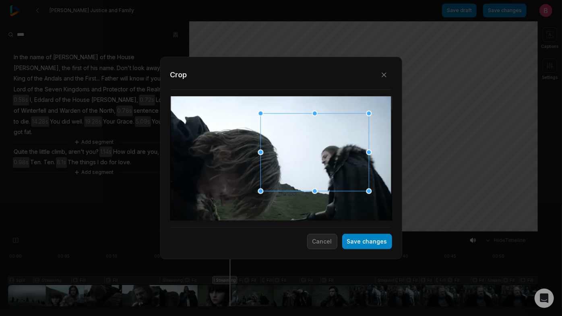
drag, startPoint x: 343, startPoint y: 130, endPoint x: 348, endPoint y: 130, distance: 4.8
click at [348, 130] on div at bounding box center [312, 152] width 108 height 78
click at [344, 243] on button "Save changes" at bounding box center [367, 241] width 50 height 15
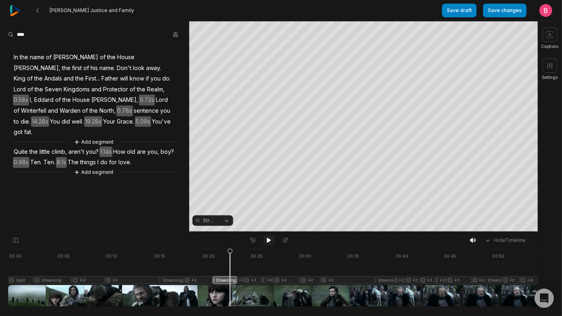
click at [269, 243] on icon at bounding box center [269, 240] width 4 height 5
click at [270, 294] on div at bounding box center [409, 278] width 802 height 58
click at [227, 223] on button "Fill" at bounding box center [212, 220] width 41 height 10
click at [223, 222] on button "Fill" at bounding box center [212, 220] width 41 height 10
click at [222, 221] on button "Fill" at bounding box center [212, 220] width 41 height 10
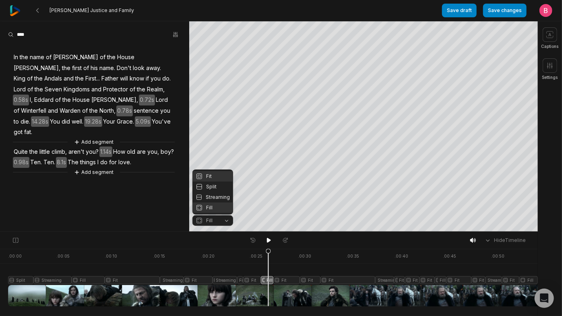
click at [212, 171] on div "Fit" at bounding box center [212, 176] width 41 height 10
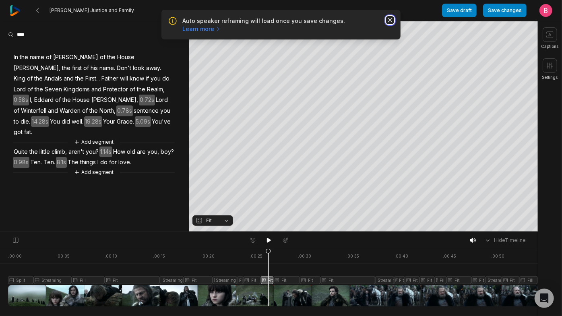
click at [386, 24] on icon "button" at bounding box center [390, 20] width 8 height 8
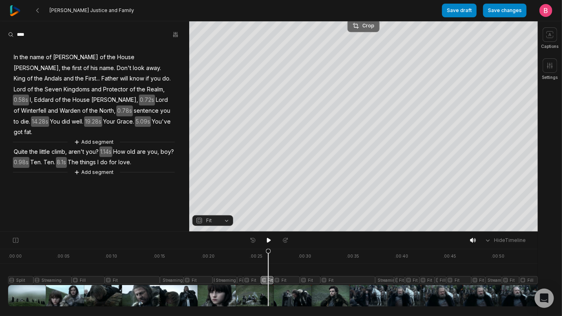
click at [371, 30] on button "Crop" at bounding box center [363, 25] width 32 height 13
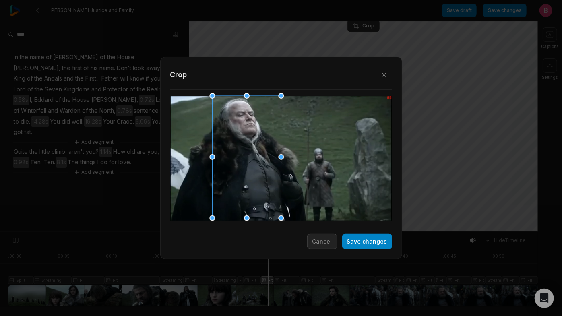
drag, startPoint x: 287, startPoint y: 157, endPoint x: 253, endPoint y: 158, distance: 33.8
click at [253, 158] on div at bounding box center [244, 157] width 69 height 122
click at [346, 240] on button "Save changes" at bounding box center [367, 241] width 50 height 15
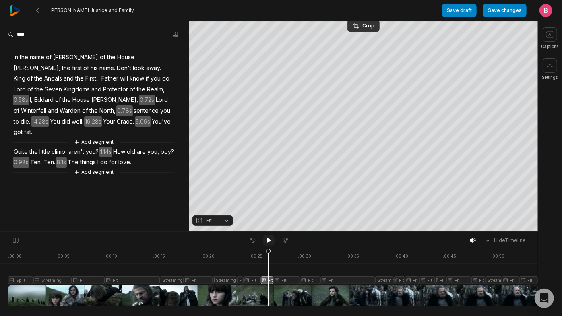
click at [269, 243] on icon at bounding box center [269, 240] width 6 height 6
click at [283, 299] on div at bounding box center [409, 278] width 802 height 58
click at [281, 279] on div at bounding box center [409, 278] width 802 height 58
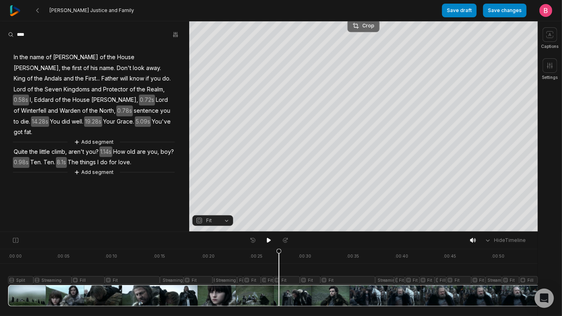
click at [366, 29] on div "Crop" at bounding box center [363, 25] width 22 height 7
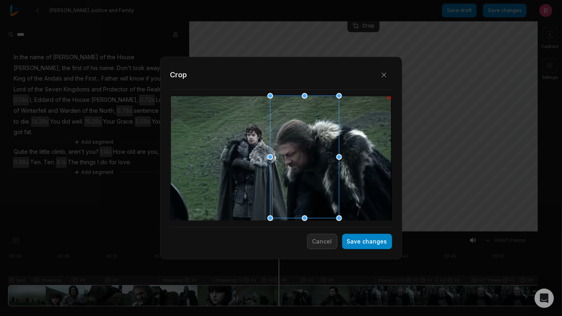
drag, startPoint x: 292, startPoint y: 152, endPoint x: 317, endPoint y: 150, distance: 25.0
click at [317, 150] on div at bounding box center [302, 157] width 69 height 122
click at [342, 249] on button "Save changes" at bounding box center [367, 241] width 50 height 15
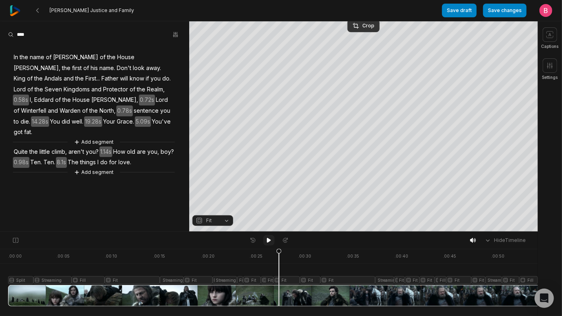
click at [269, 243] on icon at bounding box center [269, 240] width 6 height 6
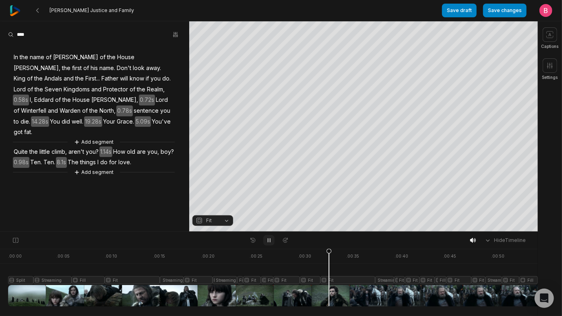
click at [269, 243] on icon at bounding box center [269, 240] width 6 height 6
click at [269, 241] on icon at bounding box center [269, 240] width 6 height 6
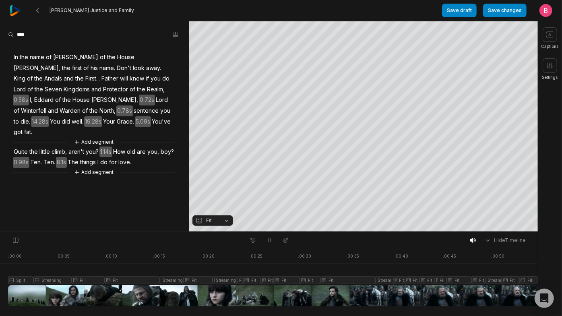
scroll to position [14, 0]
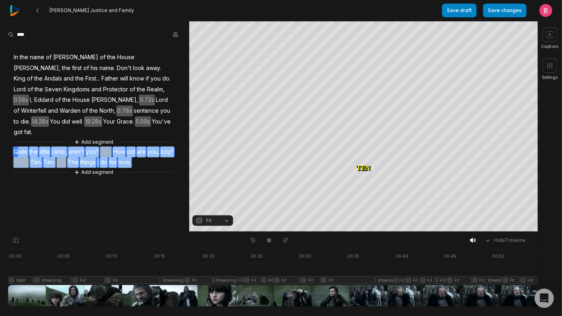
drag, startPoint x: 0, startPoint y: 0, endPoint x: 22, endPoint y: 183, distance: 184.0
click at [22, 177] on div "In the name of [PERSON_NAME] of the House [PERSON_NAME], the first of his name.…" at bounding box center [94, 110] width 189 height 134
click at [30, 171] on button "Remove video" at bounding box center [27, 176] width 54 height 10
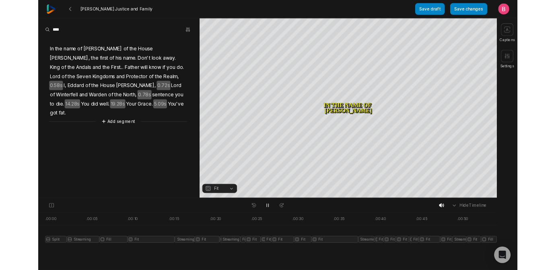
scroll to position [0, 0]
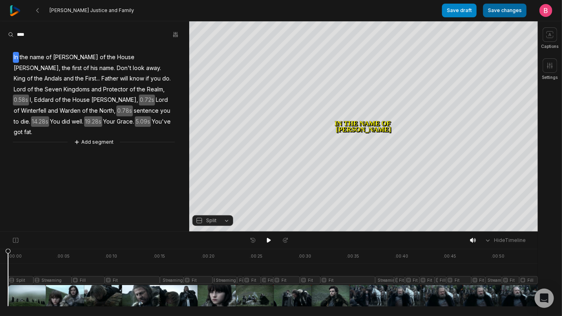
click at [489, 11] on button "Save changes" at bounding box center [504, 11] width 43 height 14
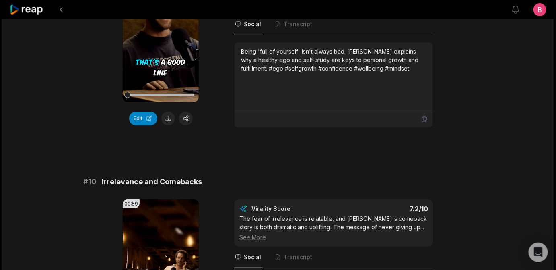
scroll to position [2534, 0]
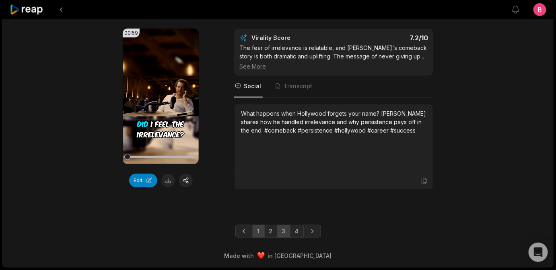
click at [280, 229] on link "3" at bounding box center [283, 231] width 13 height 13
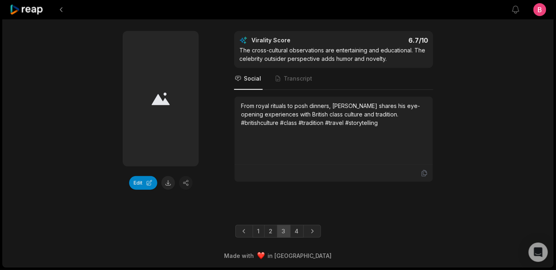
click at [284, 227] on link "3" at bounding box center [283, 231] width 13 height 13
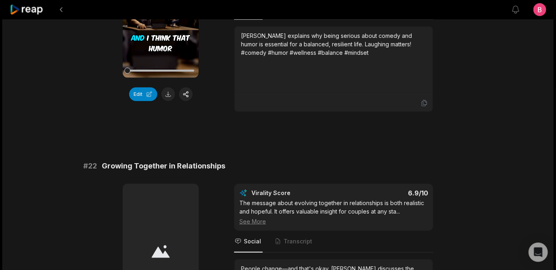
scroll to position [83, 0]
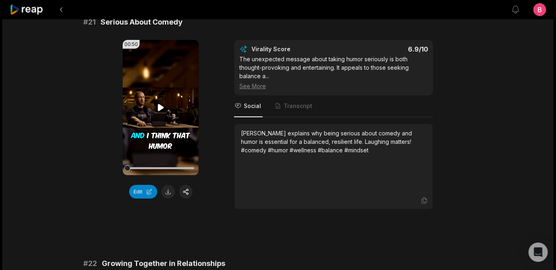
click at [159, 111] on icon at bounding box center [161, 107] width 6 height 7
click at [139, 198] on button "Edit" at bounding box center [143, 192] width 28 height 14
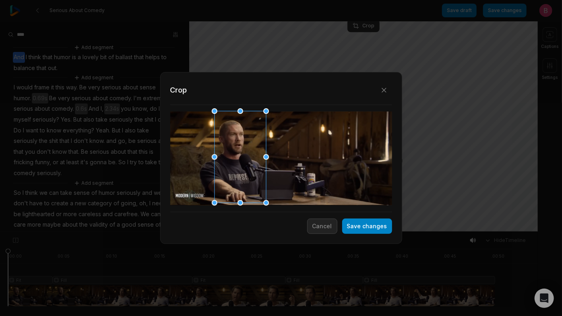
click at [235, 146] on div at bounding box center [238, 157] width 52 height 92
click at [348, 231] on button "Save changes" at bounding box center [367, 225] width 50 height 15
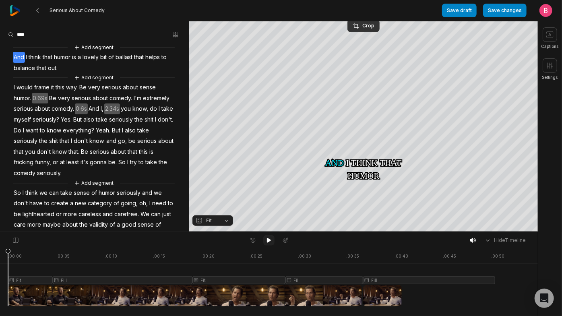
click at [271, 241] on icon at bounding box center [269, 240] width 6 height 6
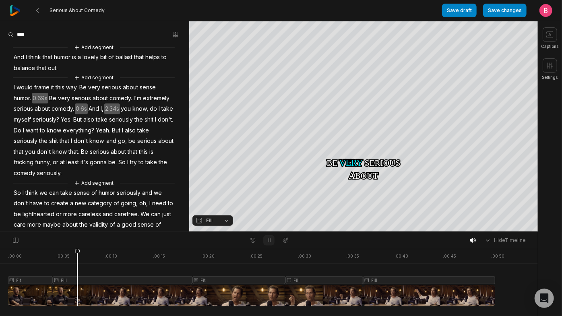
click at [271, 241] on icon at bounding box center [269, 240] width 6 height 6
click at [271, 242] on icon at bounding box center [269, 240] width 6 height 6
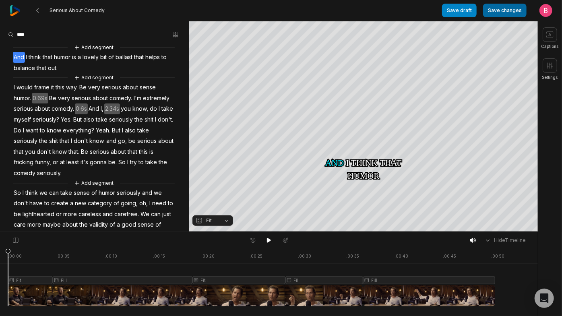
click at [483, 8] on button "Save changes" at bounding box center [504, 11] width 43 height 14
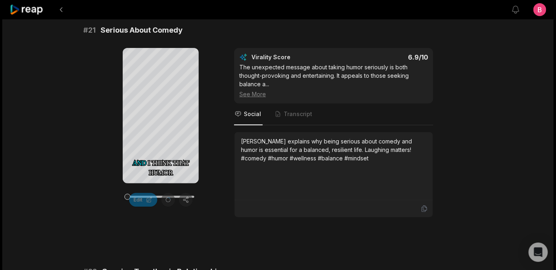
scroll to position [90, 0]
